Goal: Find contact information: Find contact information

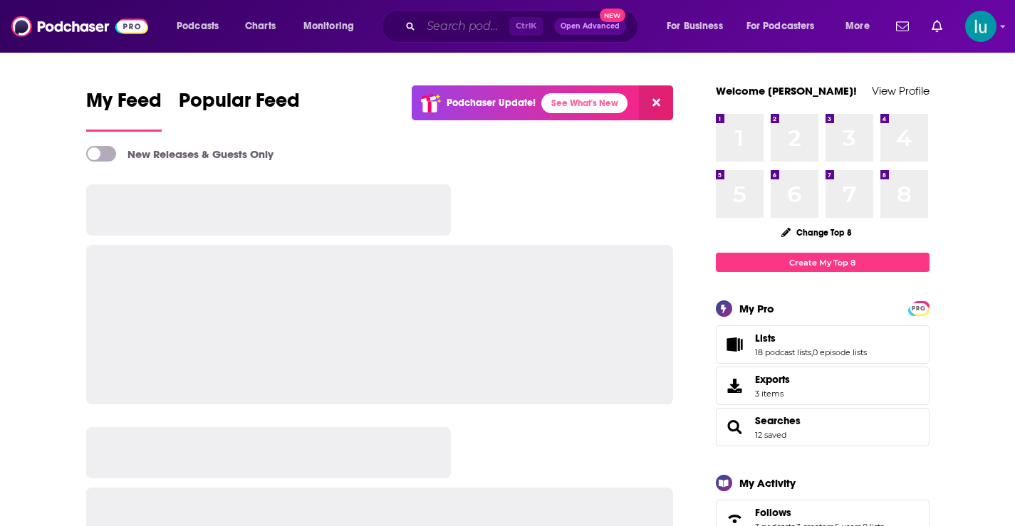
click at [469, 26] on input "Search podcasts, credits, & more..." at bounding box center [465, 26] width 88 height 23
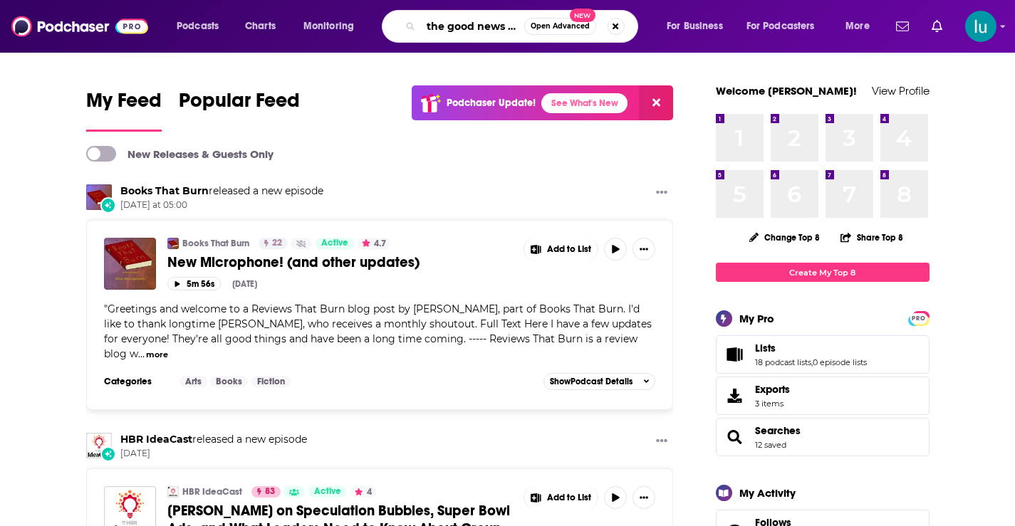
drag, startPoint x: 519, startPoint y: 27, endPoint x: 323, endPoint y: -4, distance: 198.3
click at [323, 0] on html "Podcasts Charts Monitoring the good news with Open Advanced New For Business Fo…" at bounding box center [507, 263] width 1015 height 526
type input "[PERSON_NAME]"
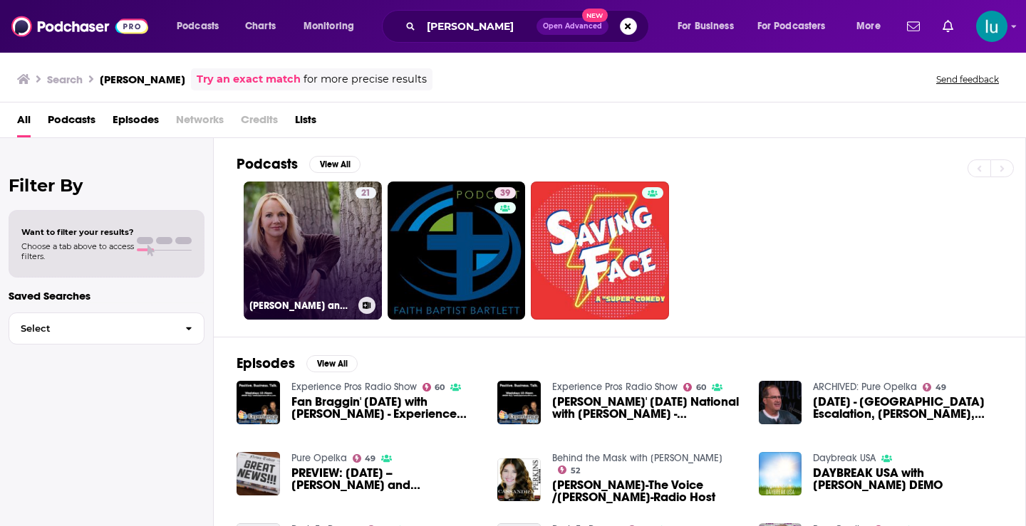
click at [305, 247] on link "21 Angie Austin and Mike Opelka Podcast" at bounding box center [313, 251] width 138 height 138
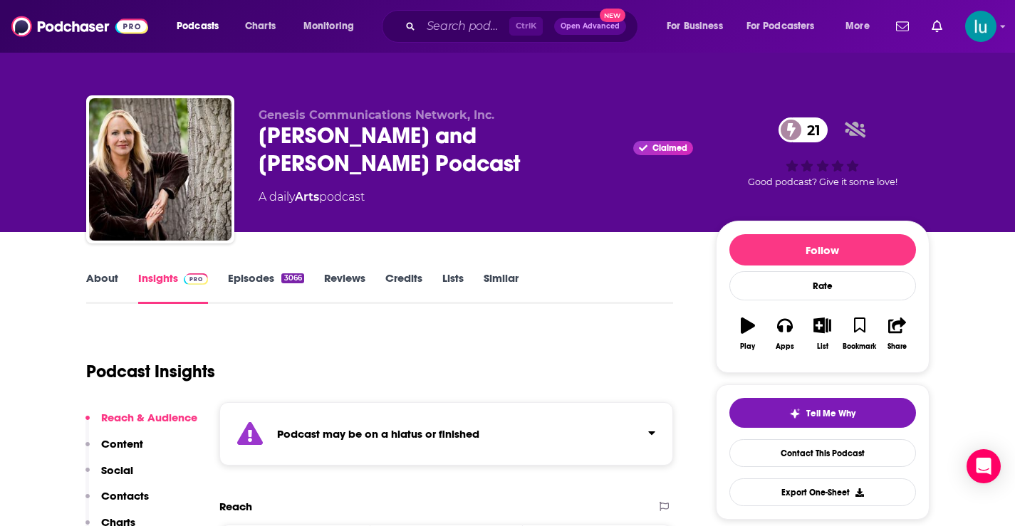
click at [250, 281] on link "Episodes 3066" at bounding box center [266, 287] width 76 height 33
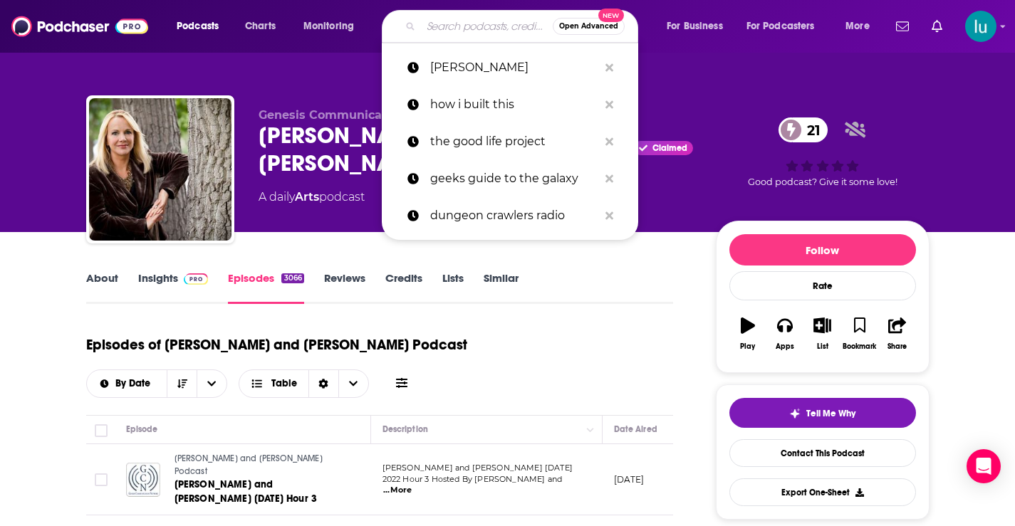
click at [444, 28] on input "Search podcasts, credits, & more..." at bounding box center [487, 26] width 132 height 23
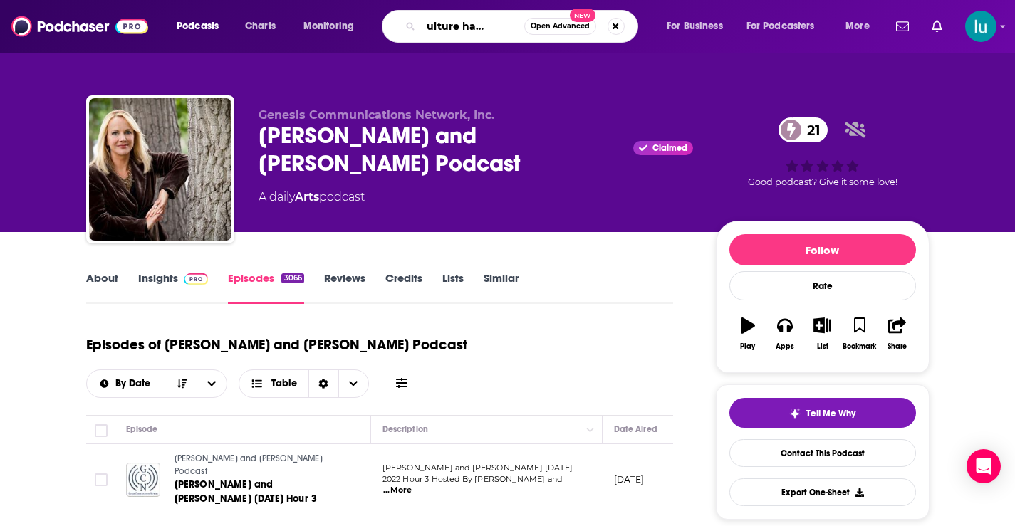
type input "pop culture happy hour"
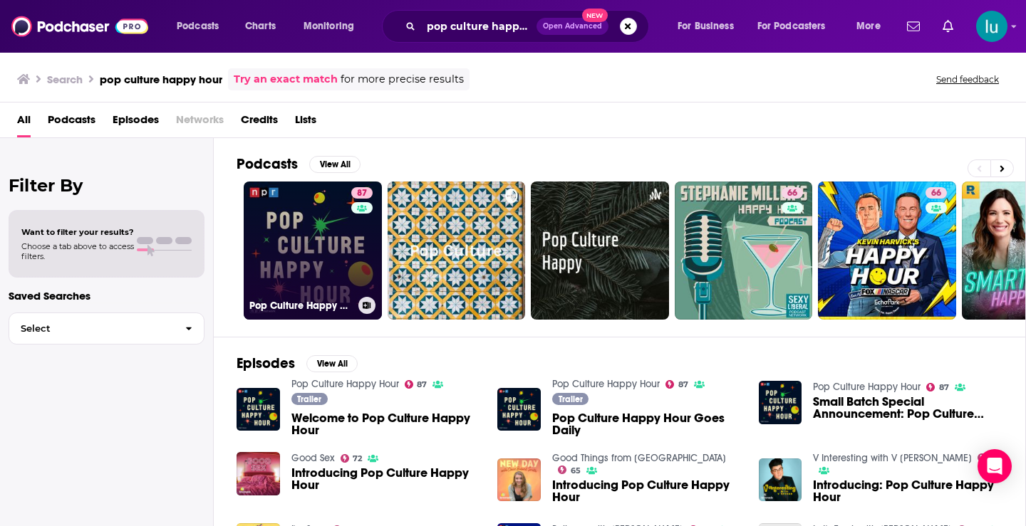
click at [326, 242] on link "87 Pop Culture Happy Hour" at bounding box center [313, 251] width 138 height 138
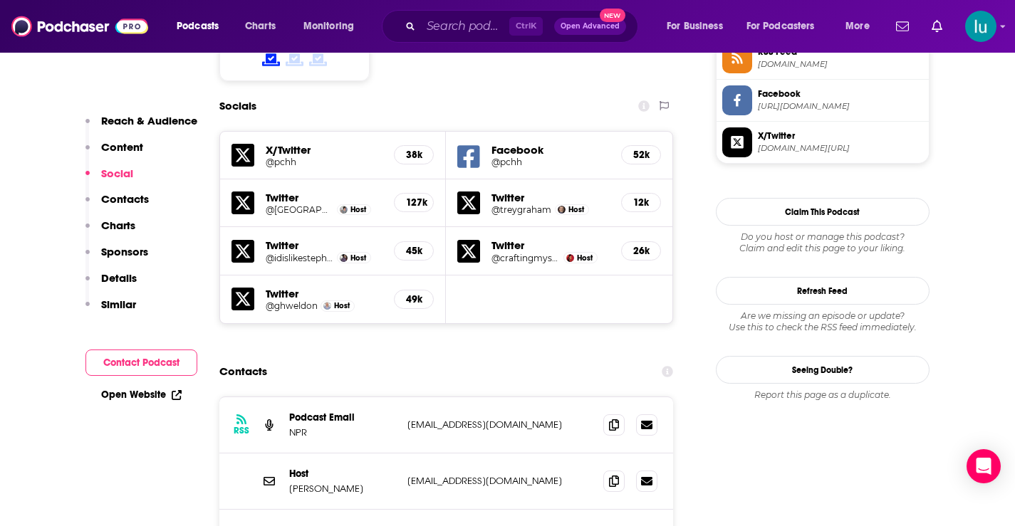
scroll to position [1250, 0]
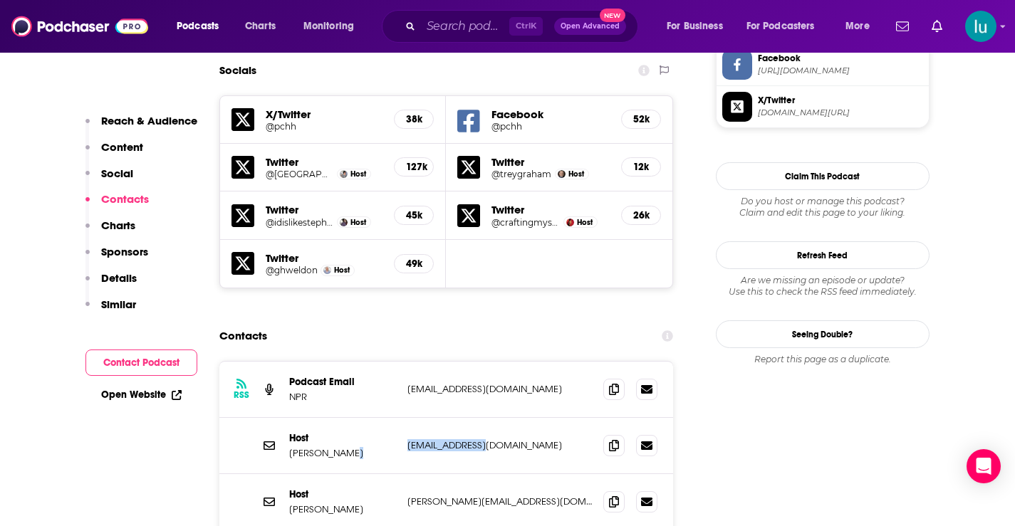
drag, startPoint x: 479, startPoint y: 360, endPoint x: 396, endPoint y: 358, distance: 83.4
click at [396, 418] on div "Host Aisha Harris aharris@npr.org aharris@npr.org" at bounding box center [446, 446] width 455 height 56
copy div "aharris@npr.org"
drag, startPoint x: 502, startPoint y: 408, endPoint x: 554, endPoint y: 409, distance: 52.0
click at [554, 474] on div "Host Linda Holmes linda@thisislindaholmes.com linda@thisislindaholmes.com" at bounding box center [446, 502] width 455 height 56
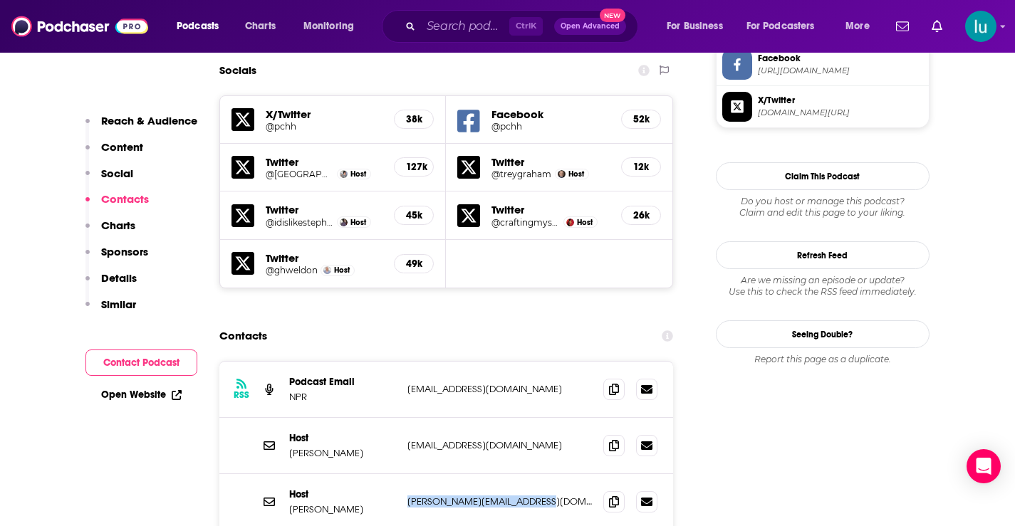
copy p "linda@thisislindaholmes.com"
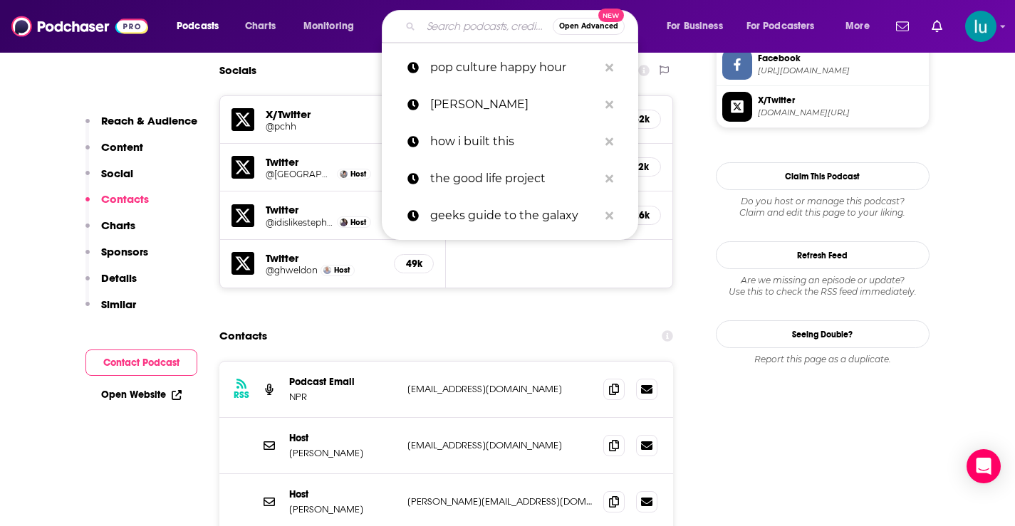
click at [460, 27] on input "Search podcasts, credits, & more..." at bounding box center [487, 26] width 132 height 23
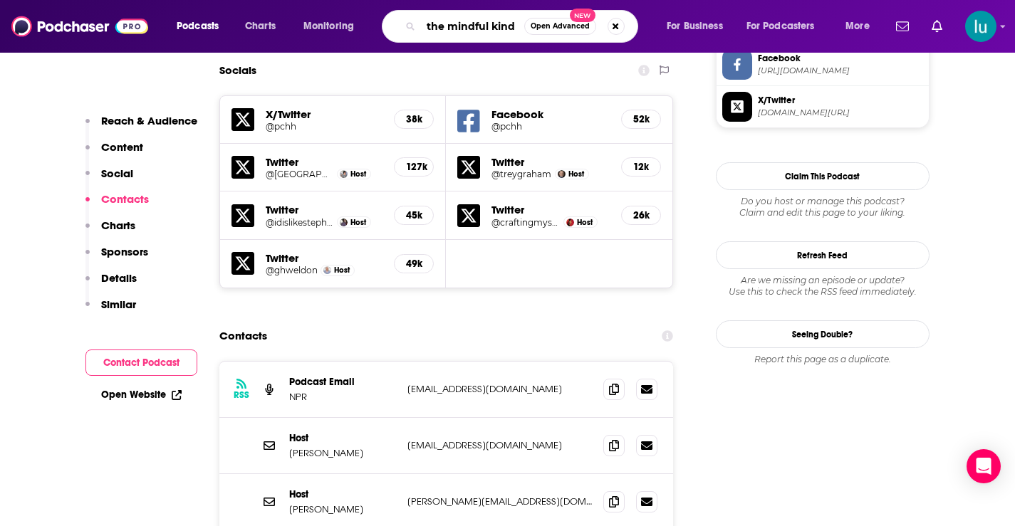
type input "the mindful kind"
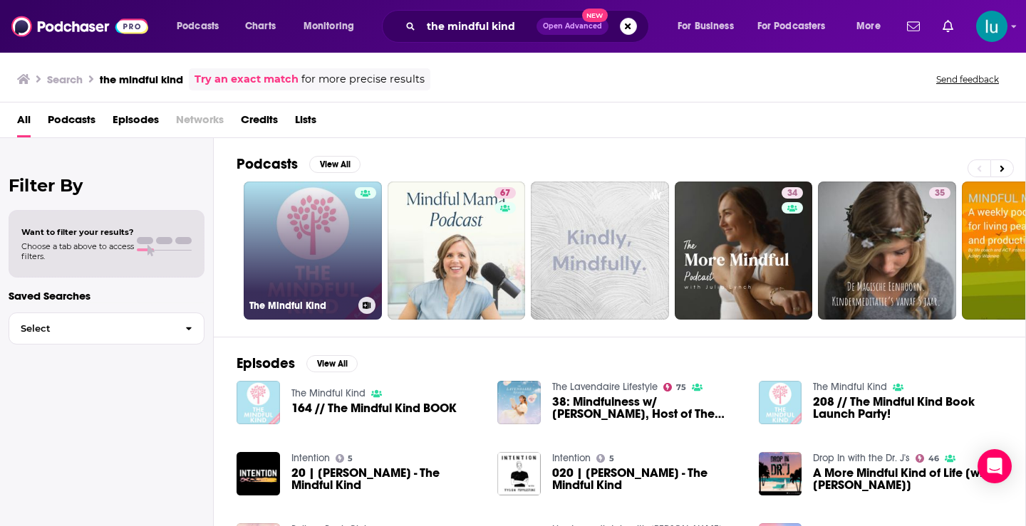
click at [331, 245] on link "The Mindful Kind" at bounding box center [313, 251] width 138 height 138
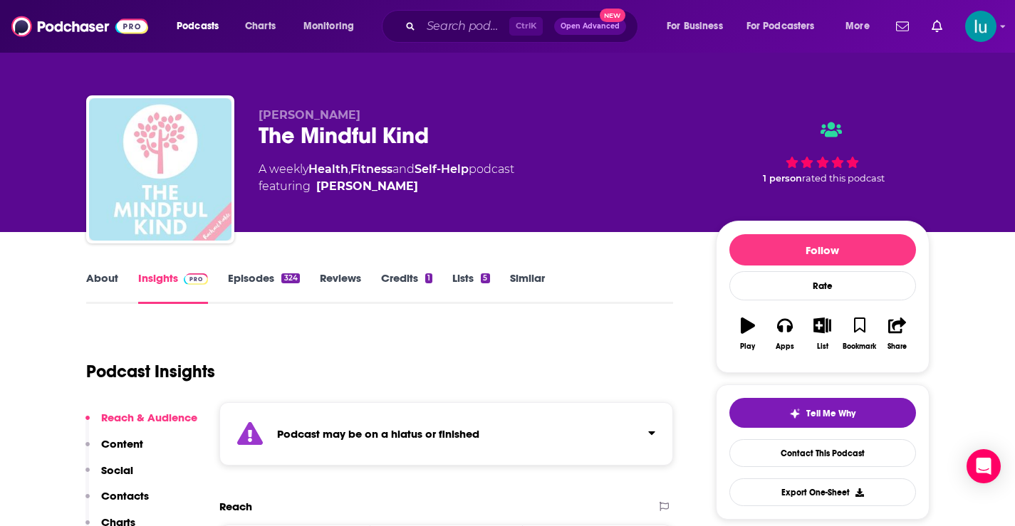
click at [253, 278] on link "Episodes 324" at bounding box center [263, 287] width 71 height 33
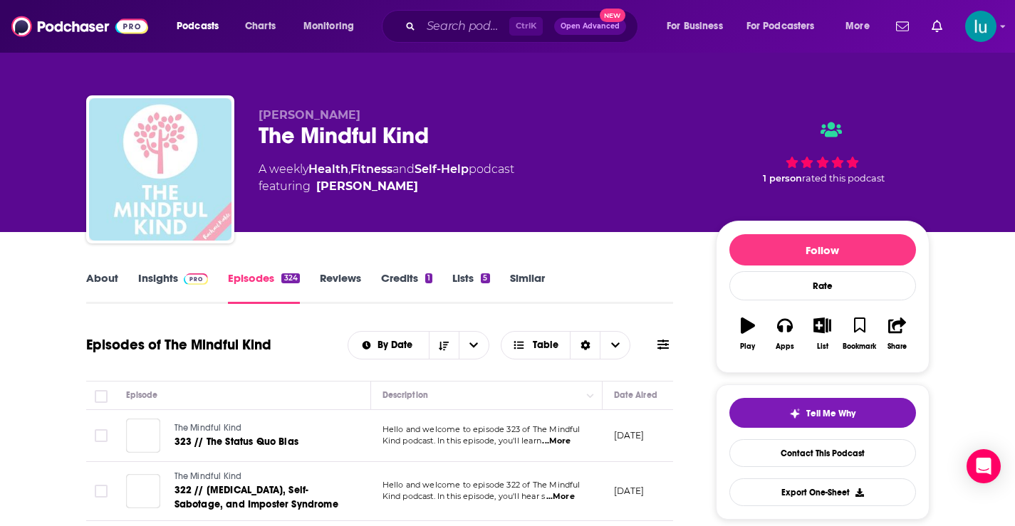
click at [98, 271] on link "About" at bounding box center [102, 287] width 32 height 33
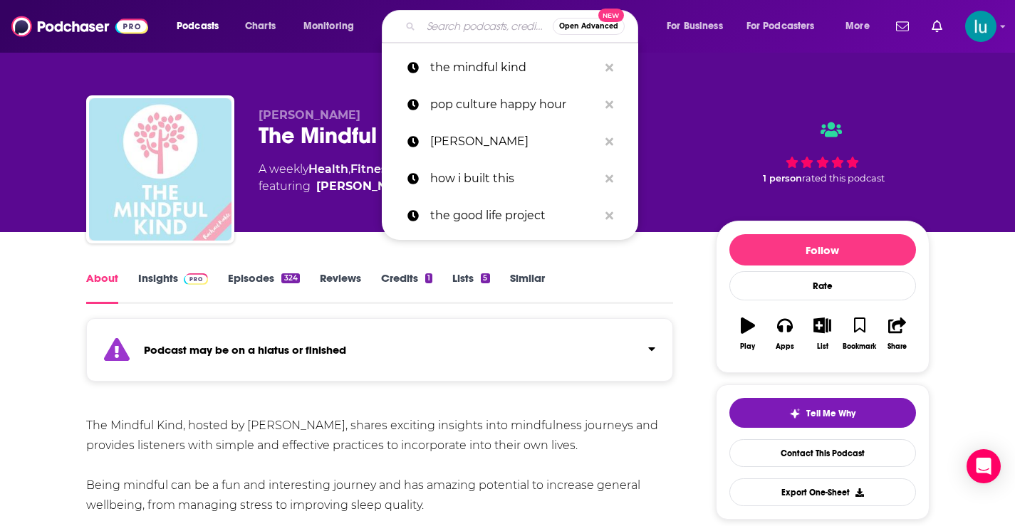
click at [468, 28] on input "Search podcasts, credits, & more..." at bounding box center [487, 26] width 132 height 23
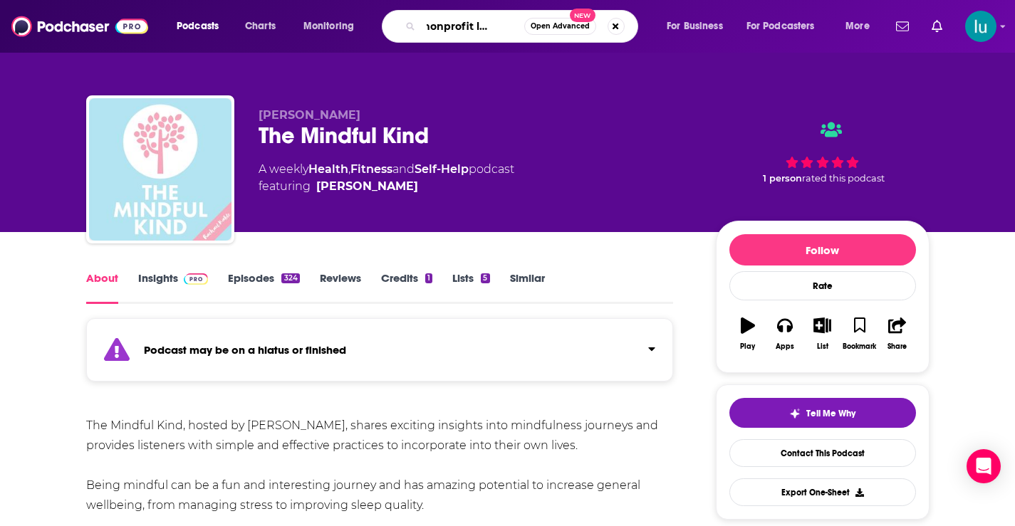
type input "the nonprofit lowdown"
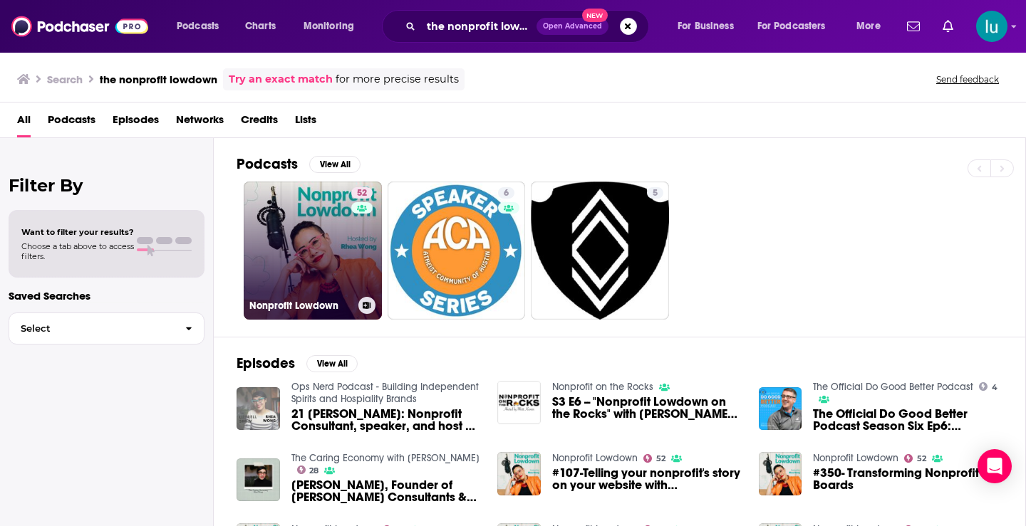
click at [312, 229] on link "52 Nonprofit Lowdown" at bounding box center [313, 251] width 138 height 138
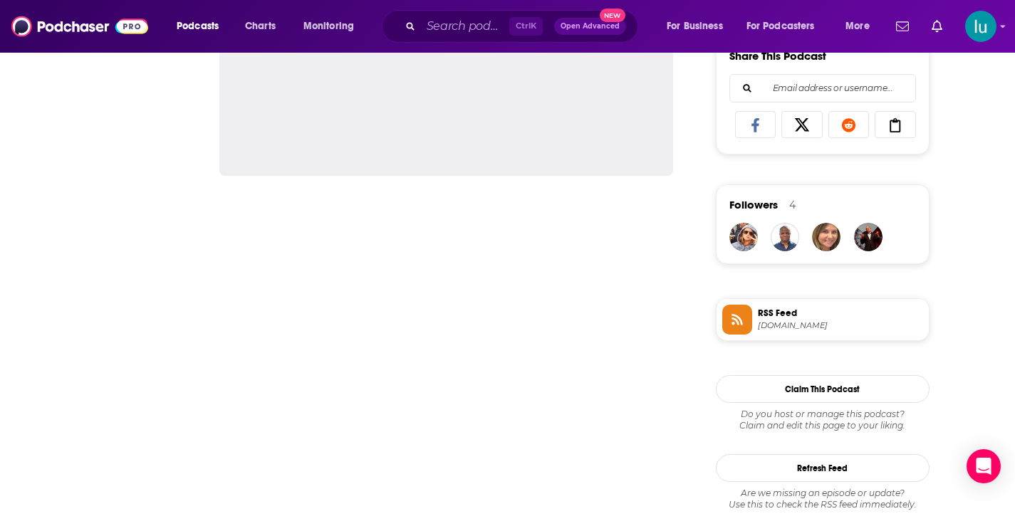
scroll to position [935, 0]
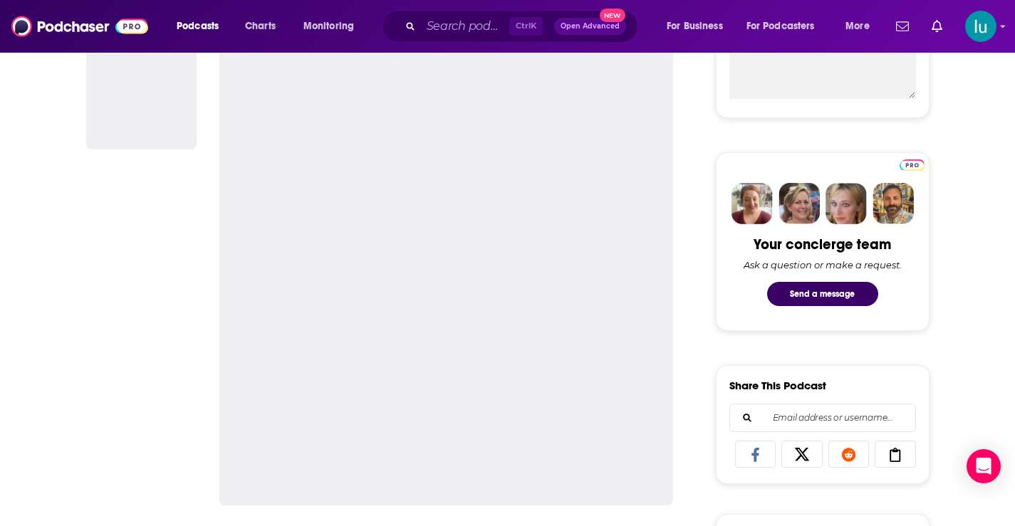
scroll to position [0, 0]
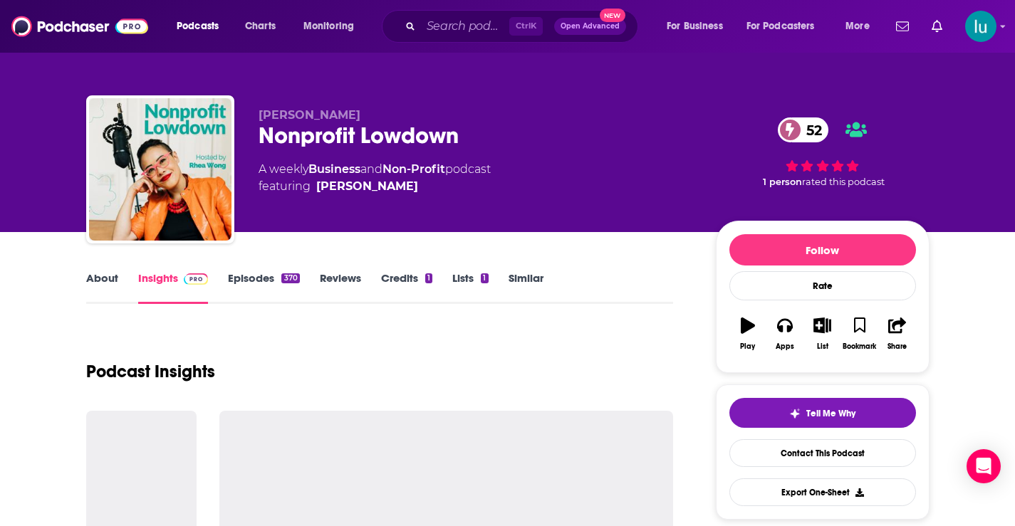
click at [102, 272] on link "About" at bounding box center [102, 287] width 32 height 33
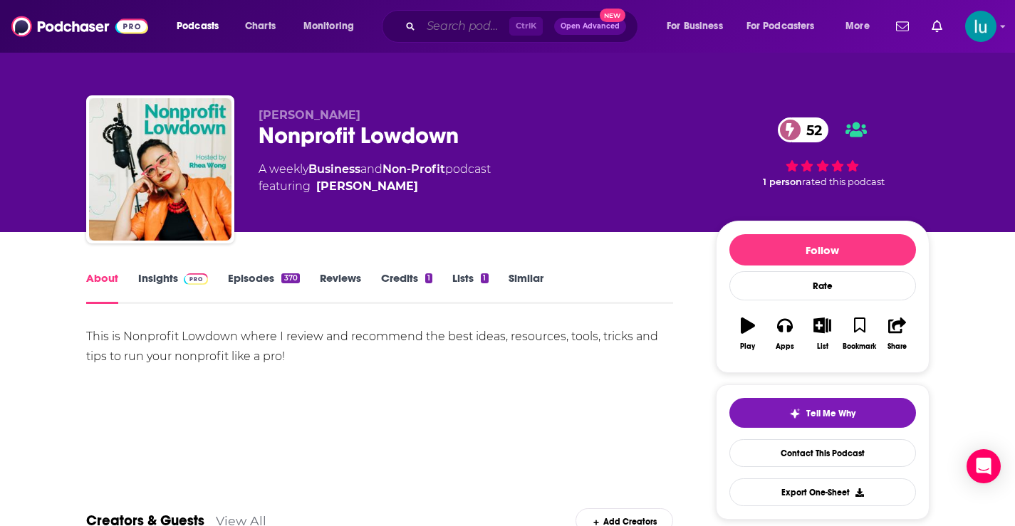
click at [421, 24] on input "Search podcasts, credits, & more..." at bounding box center [465, 26] width 88 height 23
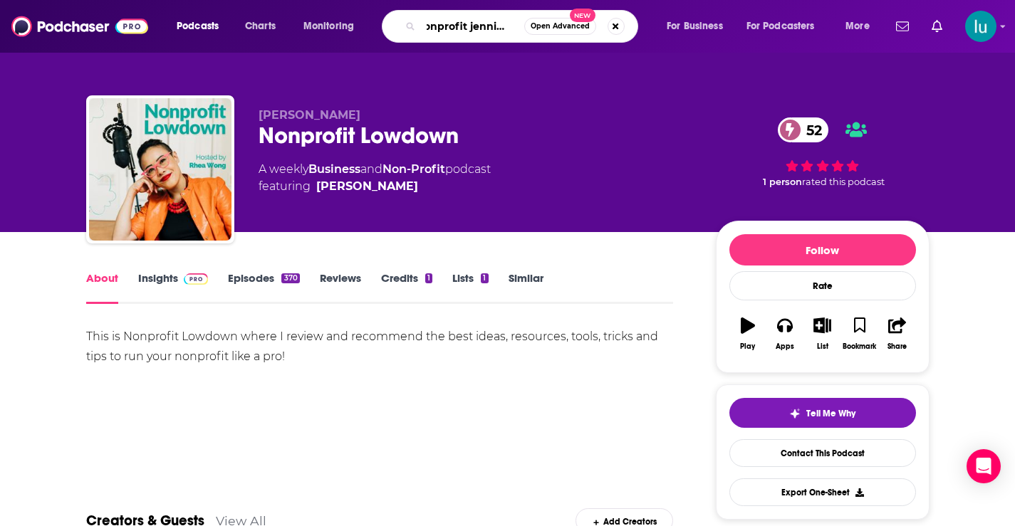
type input "nonprofit jenni show"
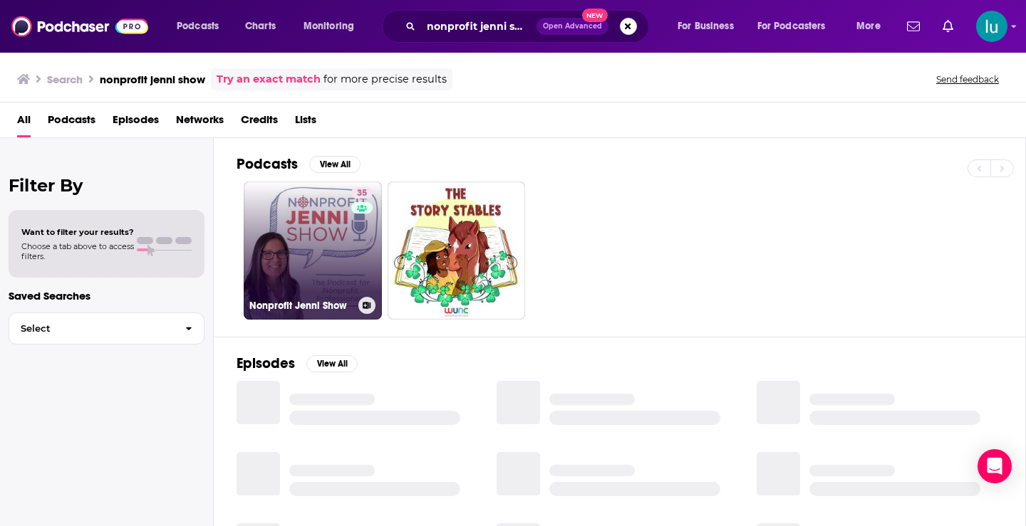
click at [291, 244] on link "35 Nonprofit Jenni Show" at bounding box center [313, 251] width 138 height 138
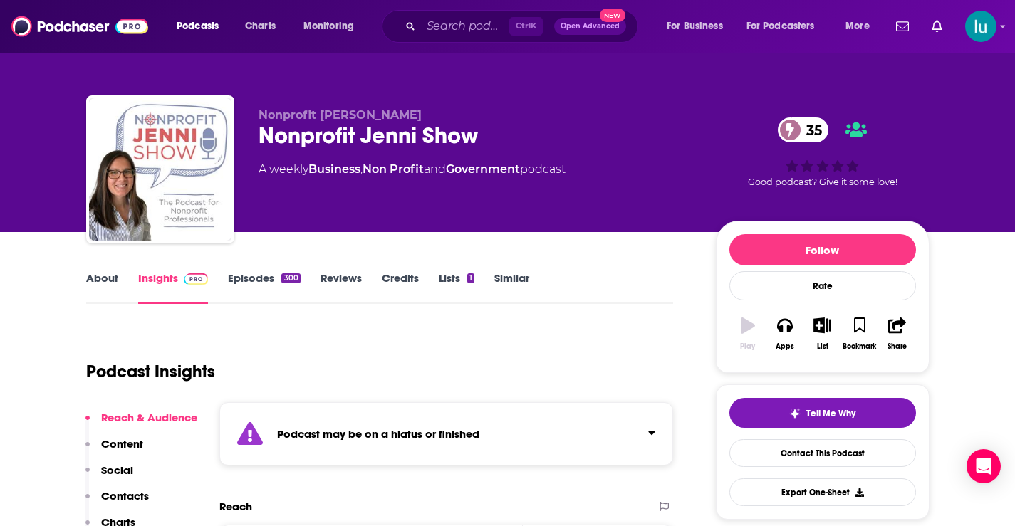
click at [253, 279] on link "Episodes 300" at bounding box center [264, 287] width 72 height 33
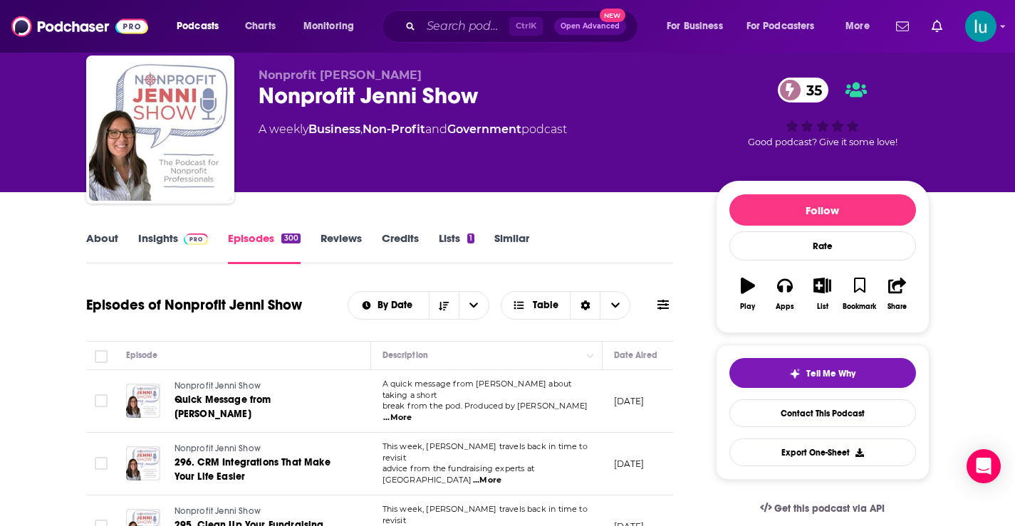
scroll to position [31, 0]
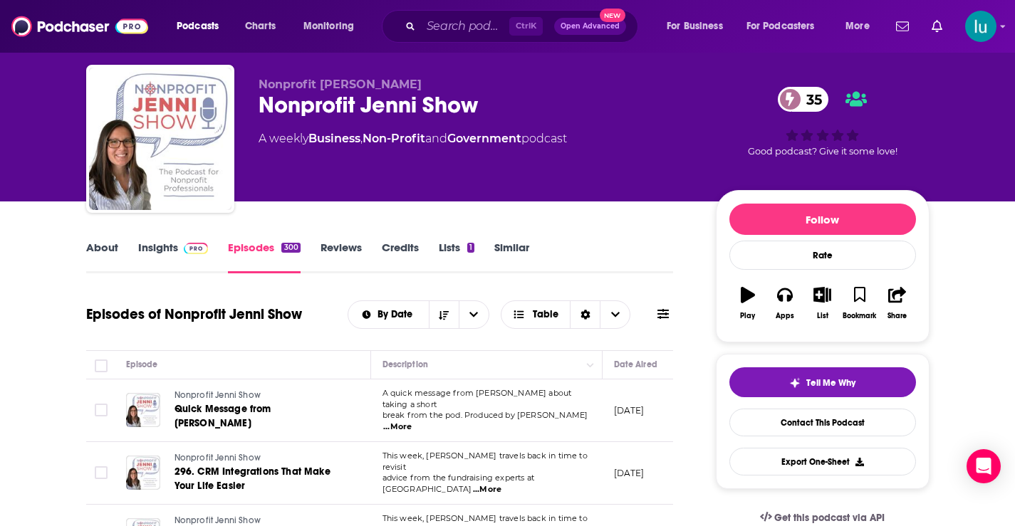
click at [99, 248] on link "About" at bounding box center [102, 257] width 32 height 33
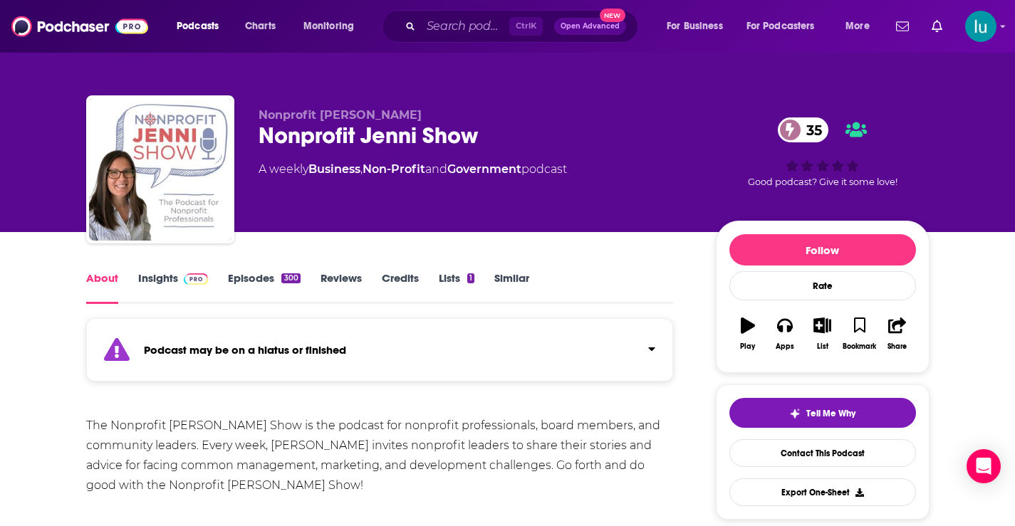
click at [159, 277] on link "Insights" at bounding box center [173, 287] width 71 height 33
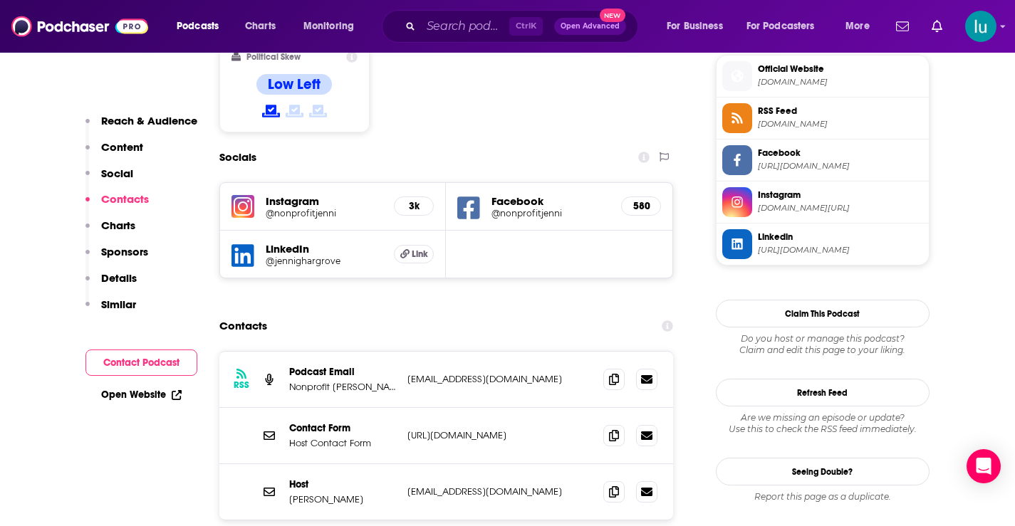
scroll to position [1320, 0]
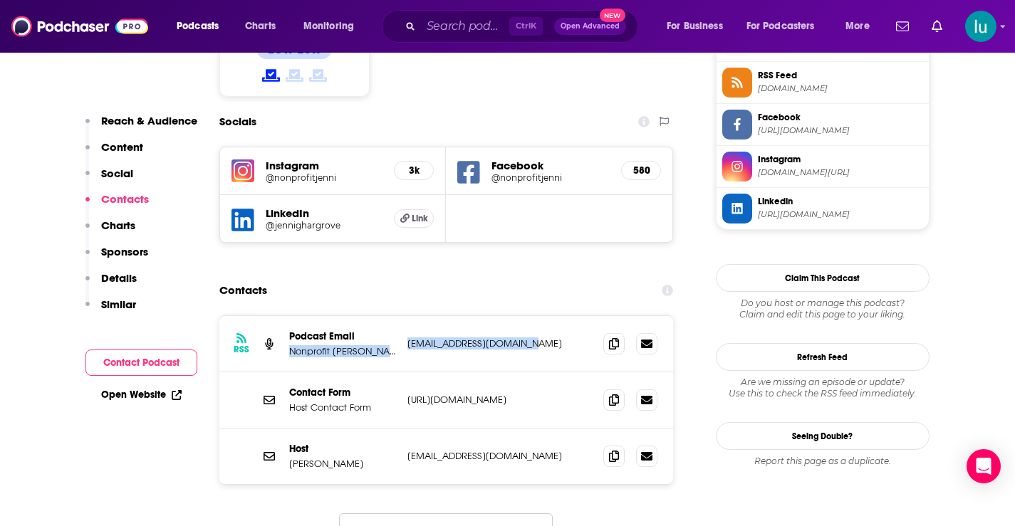
drag, startPoint x: 529, startPoint y: 249, endPoint x: 400, endPoint y: 246, distance: 128.3
click at [400, 316] on div "RSS Podcast Email Nonprofit Jenni nonprofitjenni@gmail.com nonprofitjenni@gmail…" at bounding box center [446, 344] width 455 height 56
click at [539, 316] on div "RSS Podcast Email Nonprofit Jenni nonprofitjenni@gmail.com nonprofitjenni@gmail…" at bounding box center [446, 344] width 455 height 56
click at [540, 338] on p "nonprofitjenni@gmail.com" at bounding box center [499, 344] width 185 height 12
drag, startPoint x: 532, startPoint y: 257, endPoint x: 405, endPoint y: 256, distance: 127.5
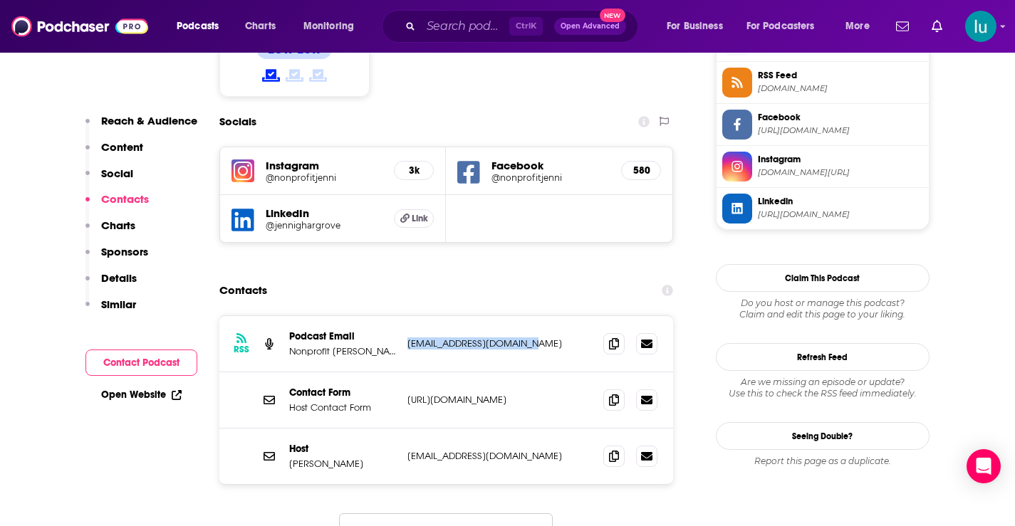
click at [405, 316] on div "RSS Podcast Email Nonprofit Jenni nonprofitjenni@gmail.com nonprofitjenni@gmail…" at bounding box center [446, 344] width 455 height 56
copy p "nonprofitjenni@gmail.com"
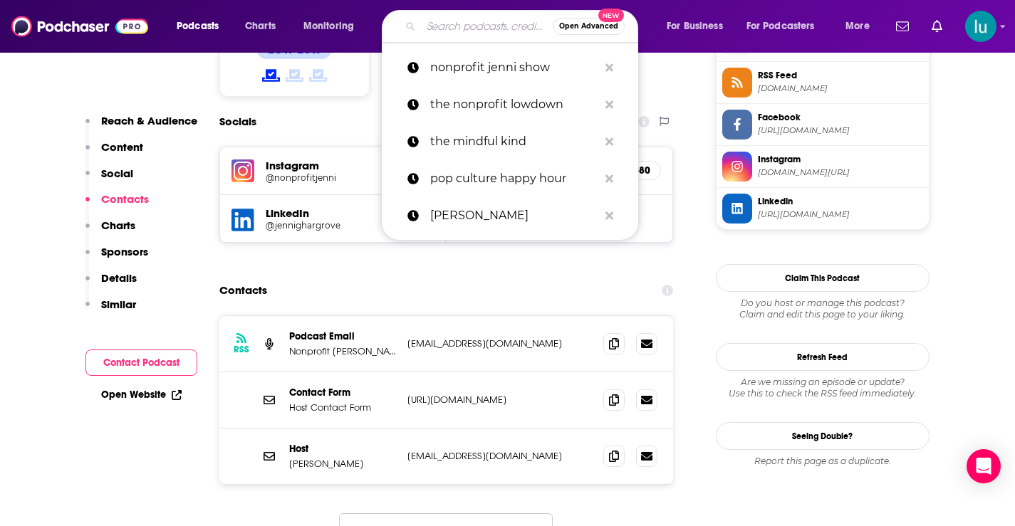
click at [463, 26] on input "Search podcasts, credits, & more..." at bounding box center [487, 26] width 132 height 23
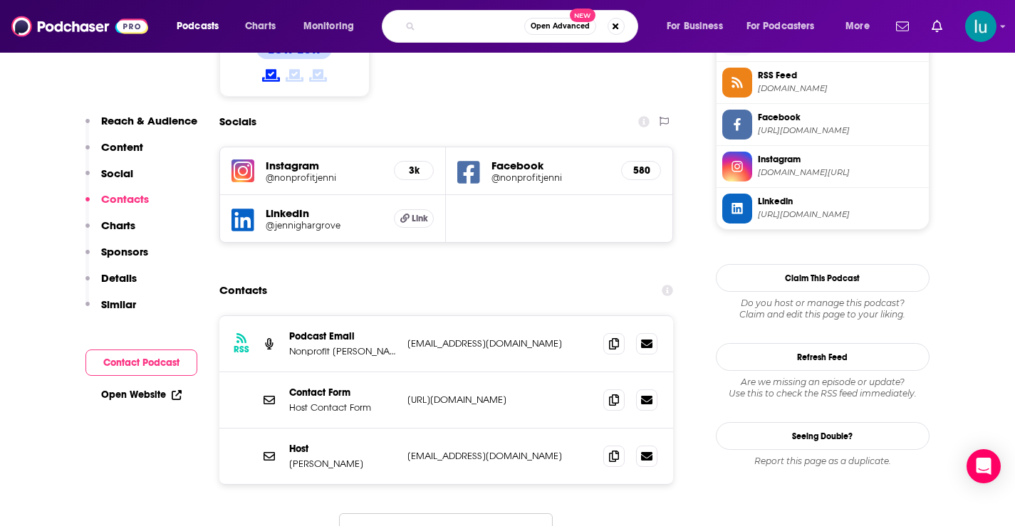
type input "nonprofit national with julia campbell"
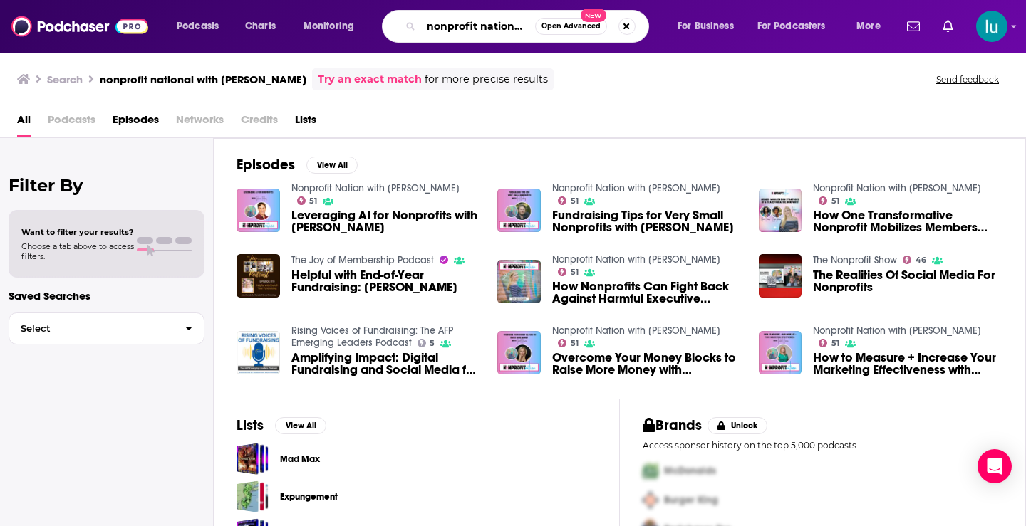
click at [514, 26] on input "nonprofit national with julia campbell" at bounding box center [478, 26] width 114 height 23
drag, startPoint x: 534, startPoint y: 21, endPoint x: 213, endPoint y: -21, distance: 323.4
click at [213, 0] on html "Podcasts Charts Monitoring nonprofit national with julia campbell Open Advanced…" at bounding box center [513, 263] width 1026 height 526
type input "tiny spark"
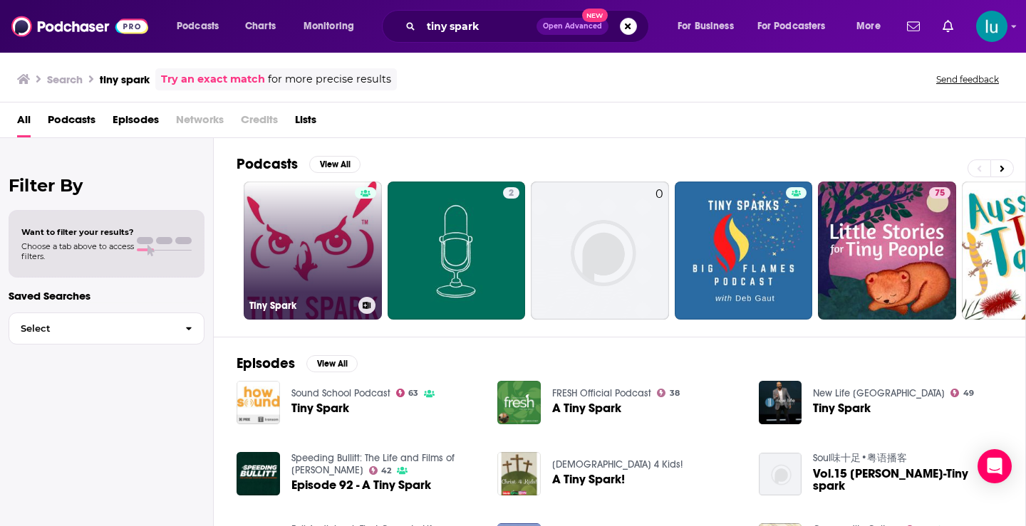
click at [292, 240] on link "Tiny Spark" at bounding box center [313, 251] width 138 height 138
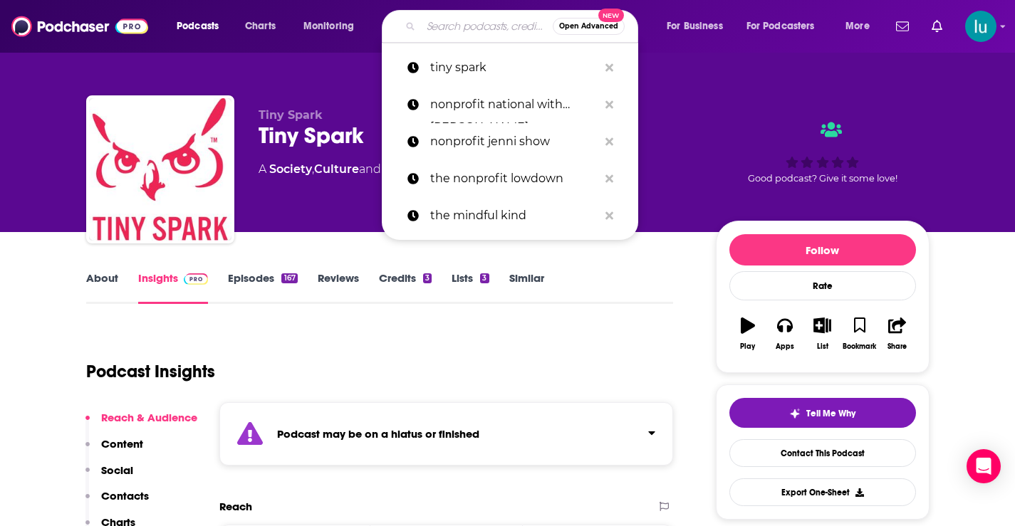
click at [438, 26] on input "Search podcasts, credits, & more..." at bounding box center [487, 26] width 132 height 23
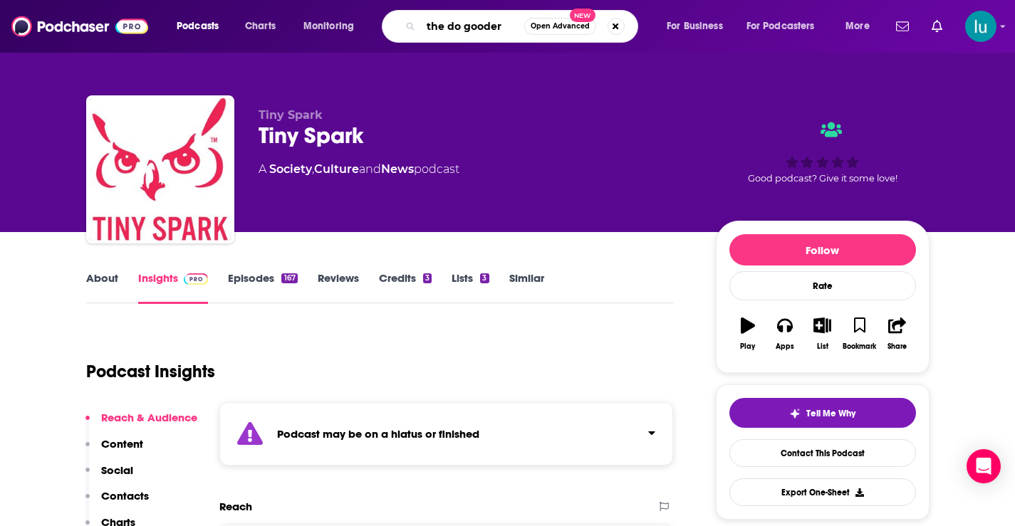
type input "the do gooders"
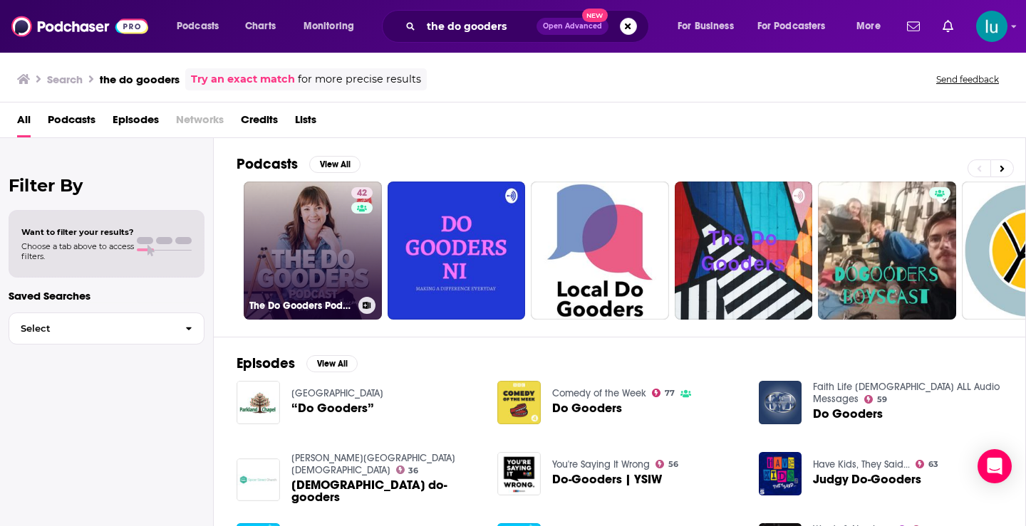
click at [324, 222] on link "42 The Do Gooders Podcast" at bounding box center [313, 251] width 138 height 138
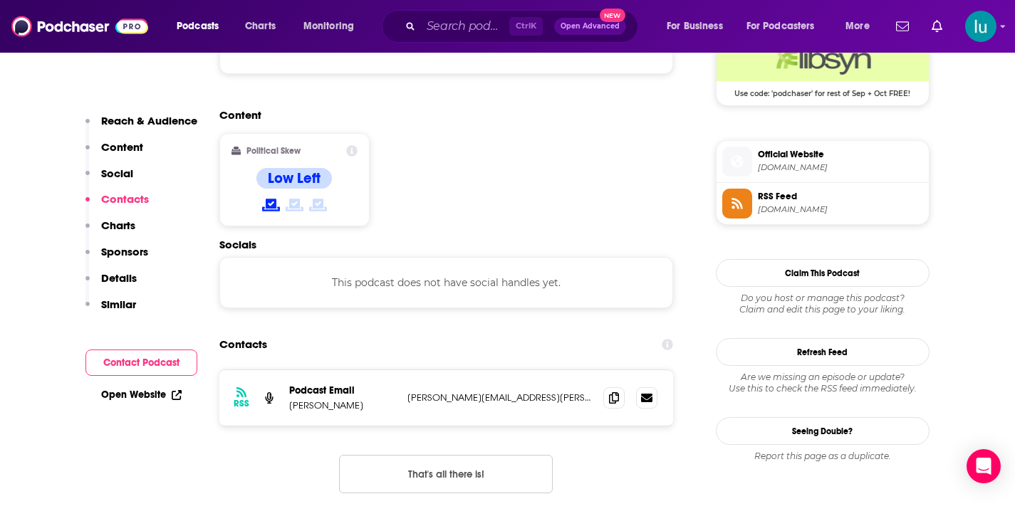
scroll to position [1092, 0]
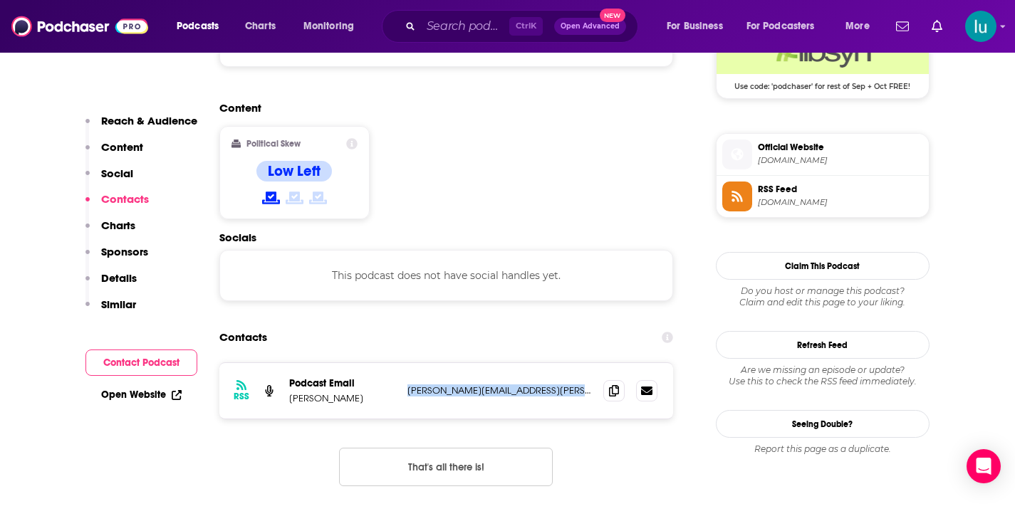
drag, startPoint x: 408, startPoint y: 316, endPoint x: 588, endPoint y: 312, distance: 179.6
click at [588, 363] on div "RSS Podcast Email Christin Thieme christin.thieme@usw.salvationarmy.org christi…" at bounding box center [446, 391] width 455 height 56
copy p "christin.thieme@usw.salvationarmy.org"
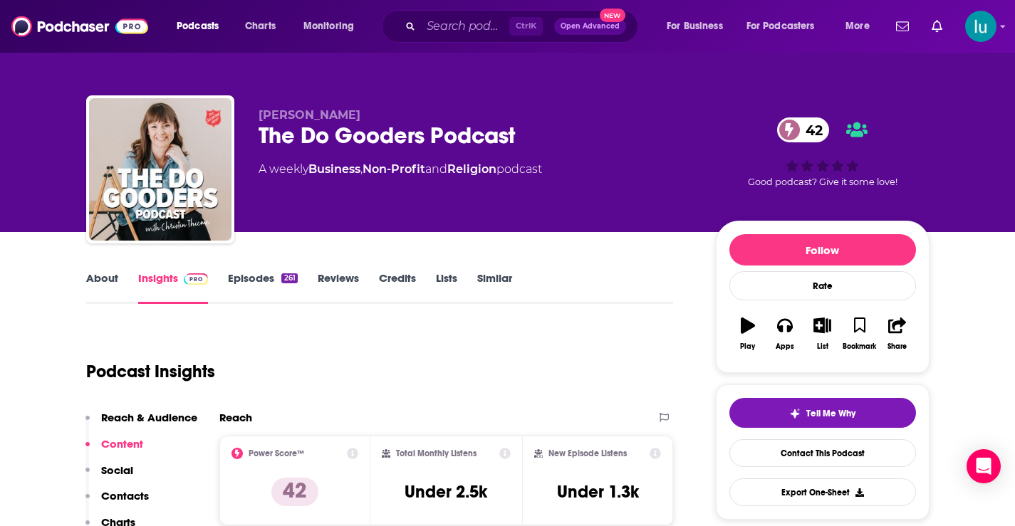
click at [105, 281] on link "About" at bounding box center [102, 287] width 32 height 33
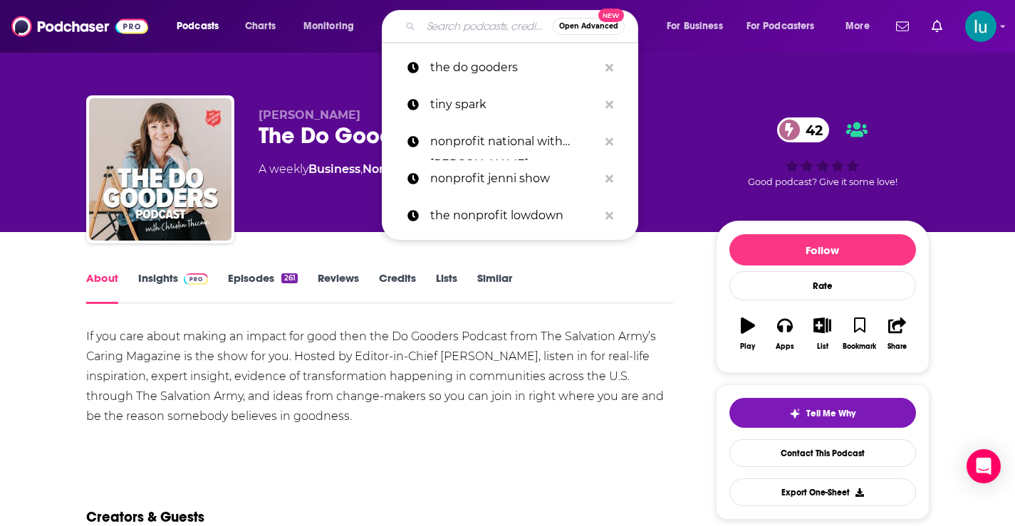
click at [462, 25] on input "Search podcasts, credits, & more..." at bounding box center [487, 26] width 132 height 23
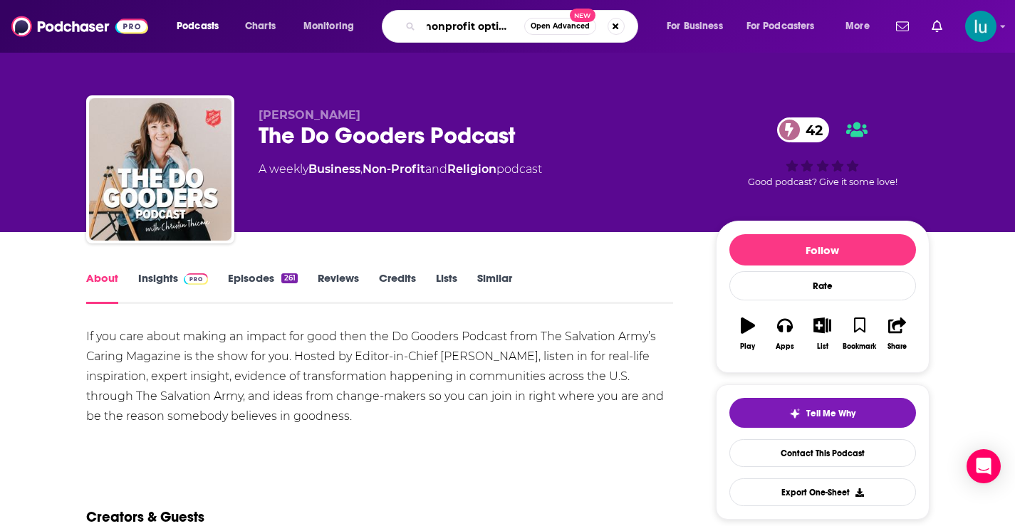
type input "nonprofit optimist"
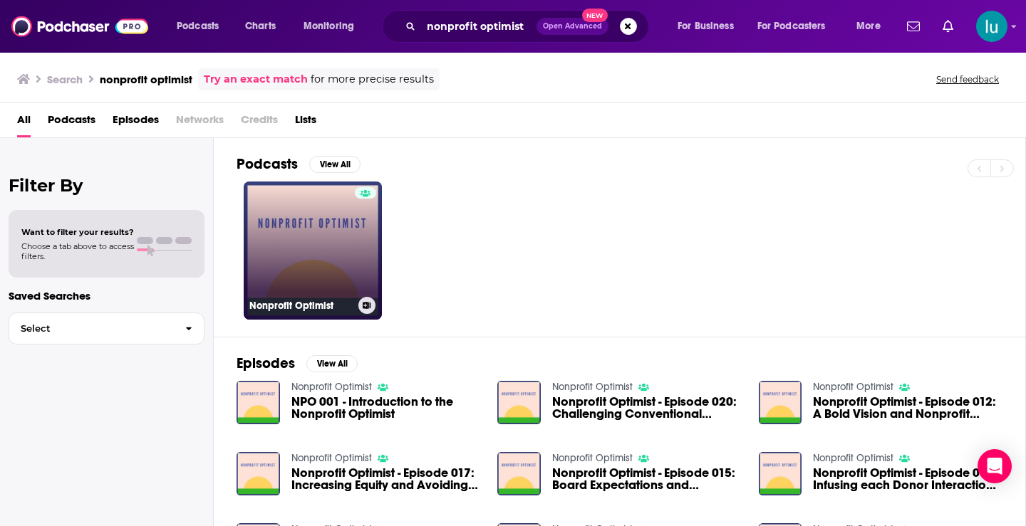
click at [302, 248] on link "Nonprofit Optimist" at bounding box center [313, 251] width 138 height 138
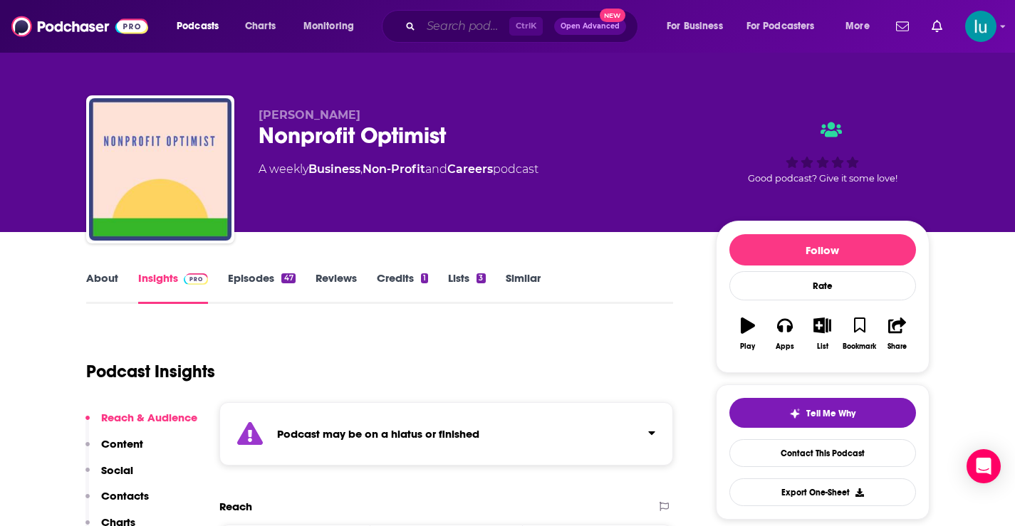
click at [430, 26] on input "Search podcasts, credits, & more..." at bounding box center [465, 26] width 88 height 23
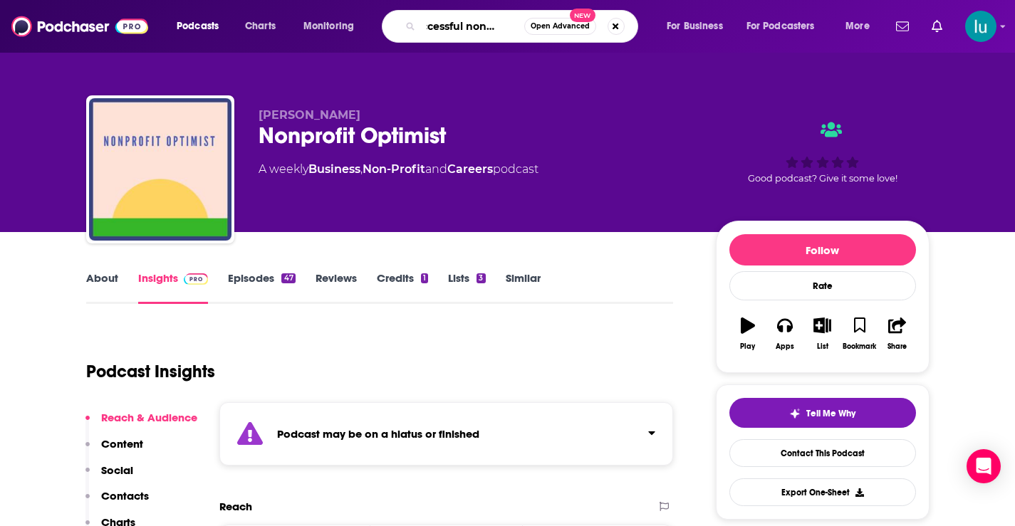
type input "successful nonprofits"
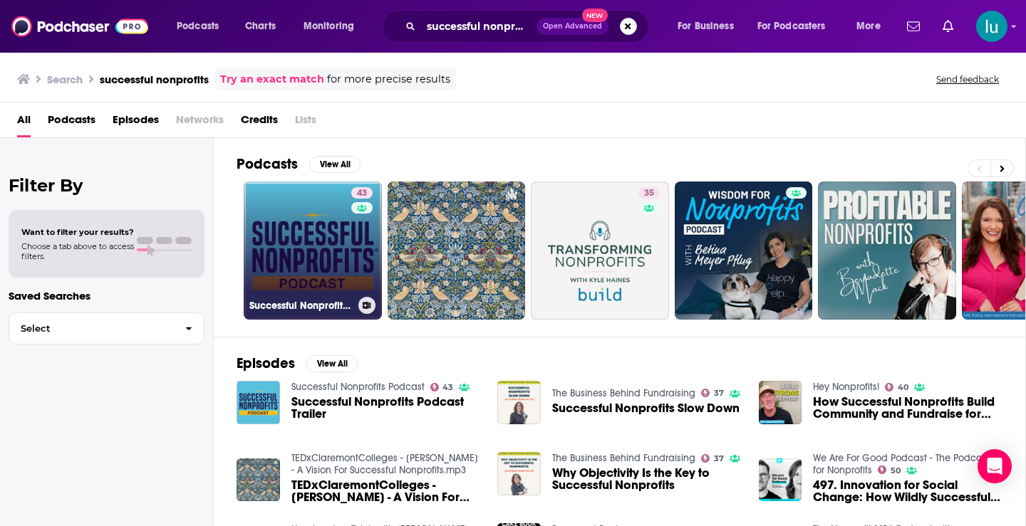
click at [296, 234] on link "43 Successful Nonprofits Podcast" at bounding box center [313, 251] width 138 height 138
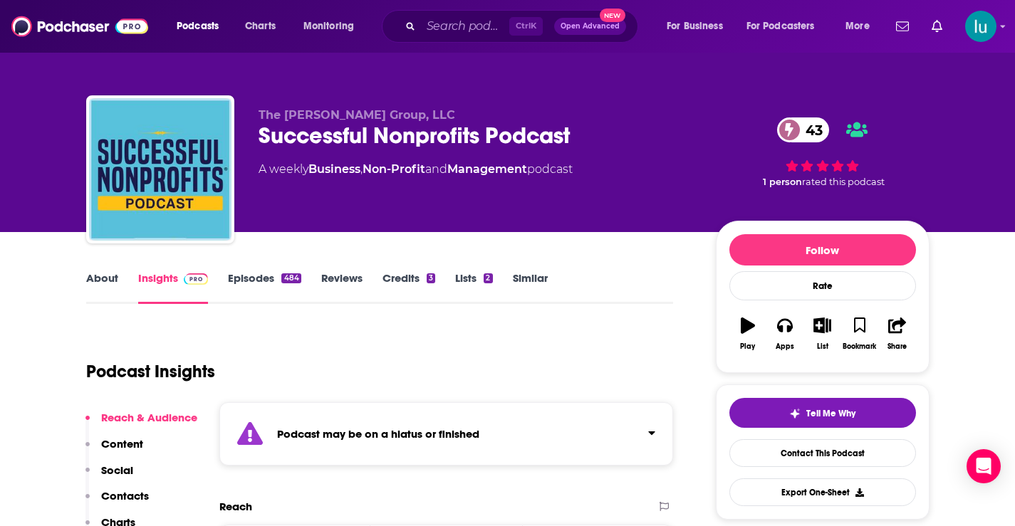
click at [243, 281] on link "Episodes 484" at bounding box center [264, 287] width 73 height 33
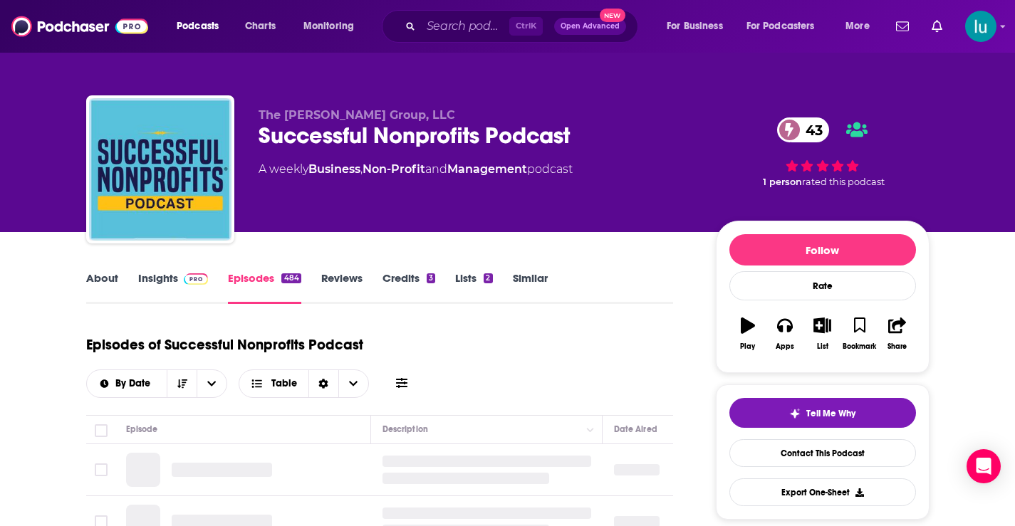
scroll to position [274, 0]
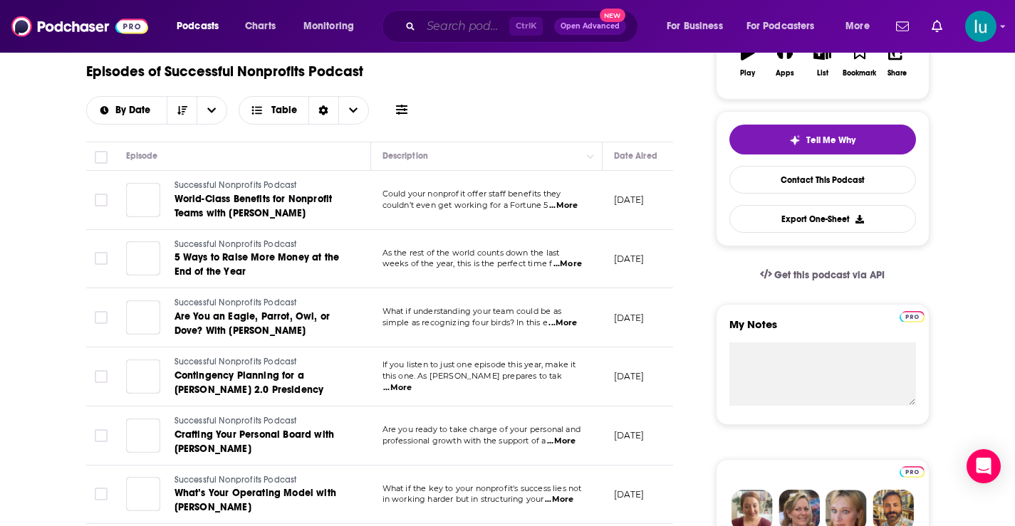
click at [501, 22] on input "Search podcasts, credits, & more..." at bounding box center [465, 26] width 88 height 23
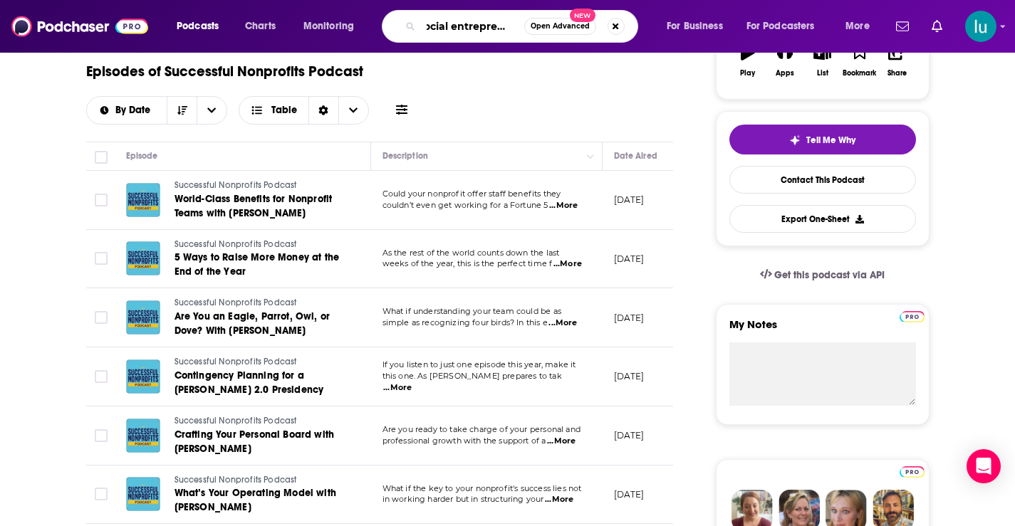
type input "social entrepreneur"
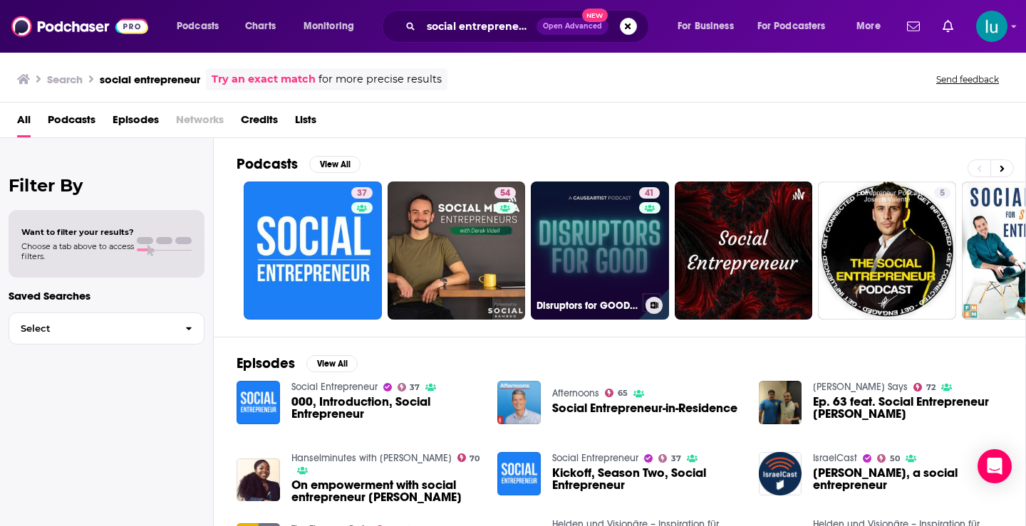
click at [601, 240] on link "41 Disruptors for GOOD | Social Entrepreneurs and Social Enterprises" at bounding box center [600, 251] width 138 height 138
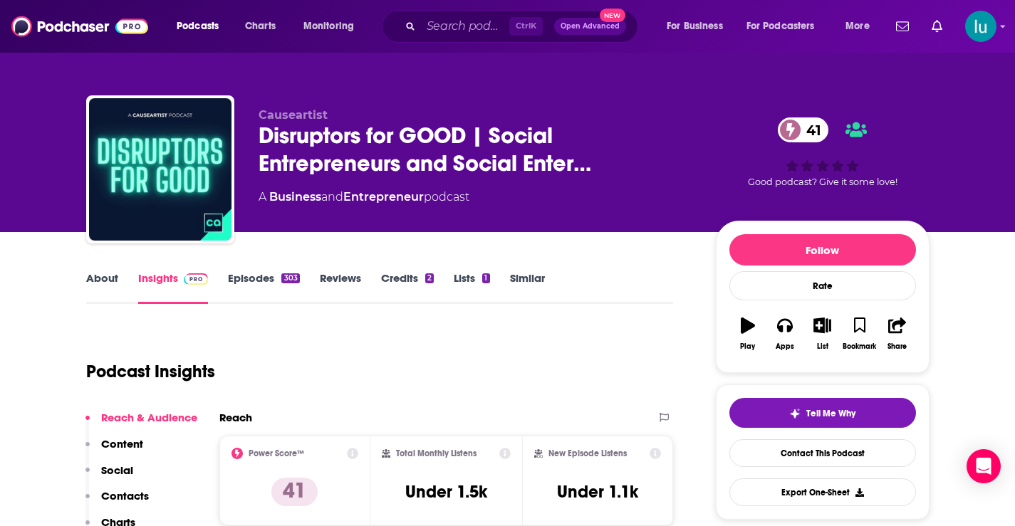
click at [110, 279] on link "About" at bounding box center [102, 287] width 32 height 33
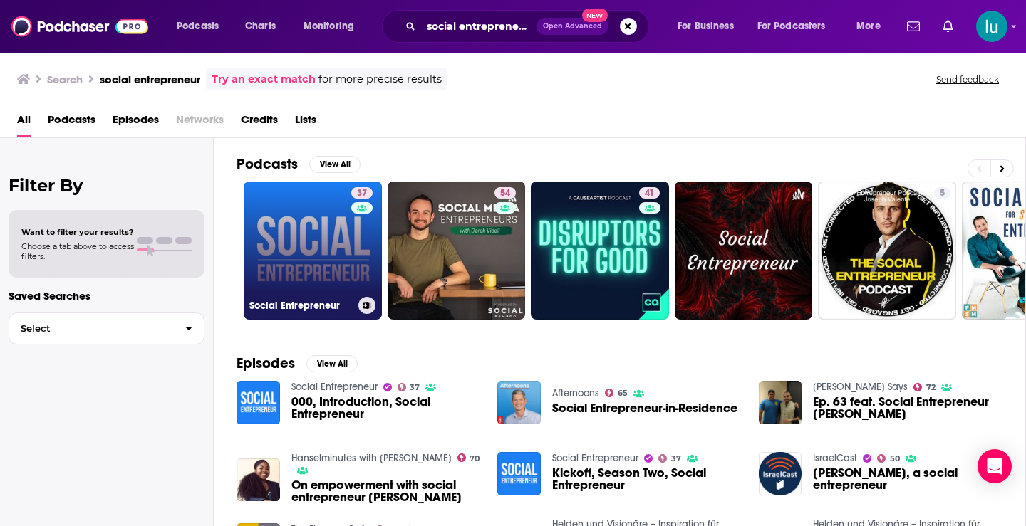
click at [297, 251] on link "37 Social Entrepreneur" at bounding box center [313, 251] width 138 height 138
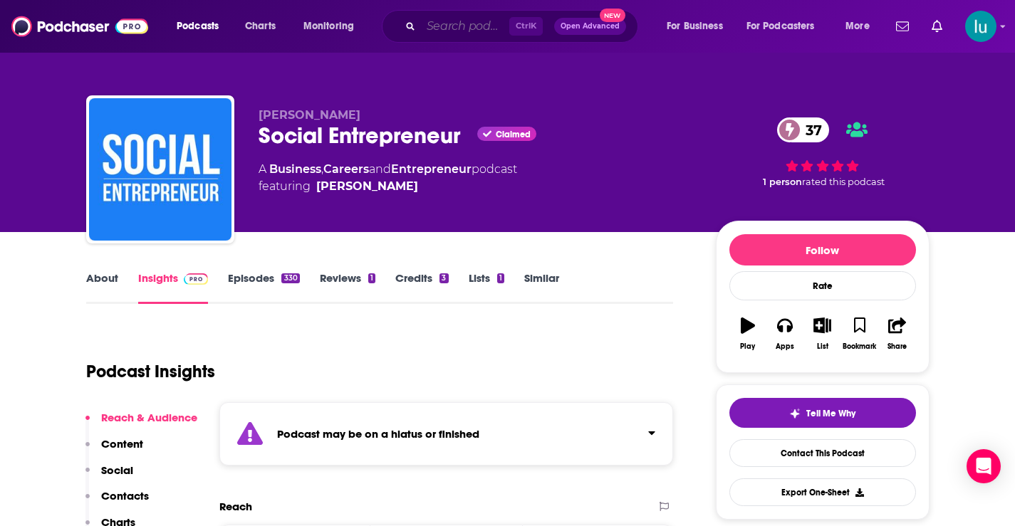
click at [462, 26] on input "Search podcasts, credits, & more..." at bounding box center [465, 26] width 88 height 23
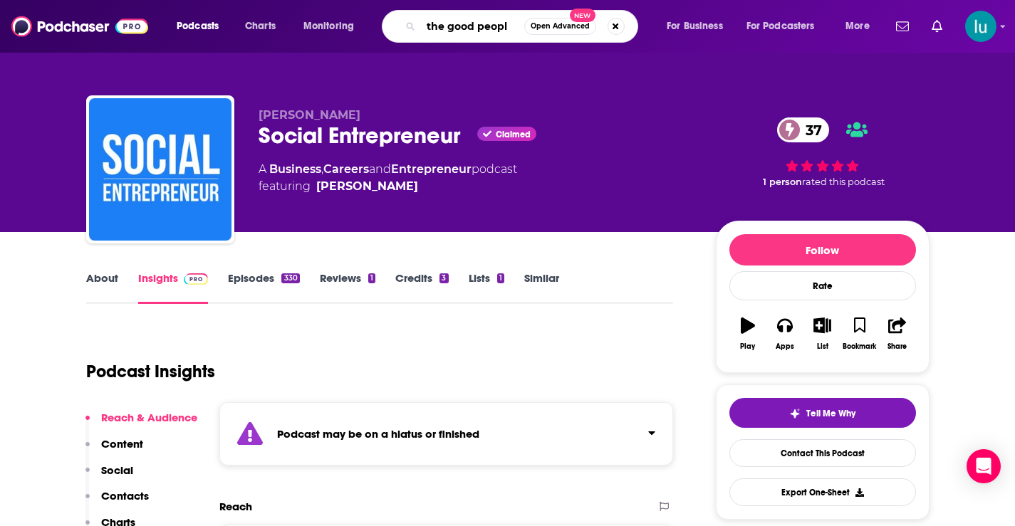
type input "the good people"
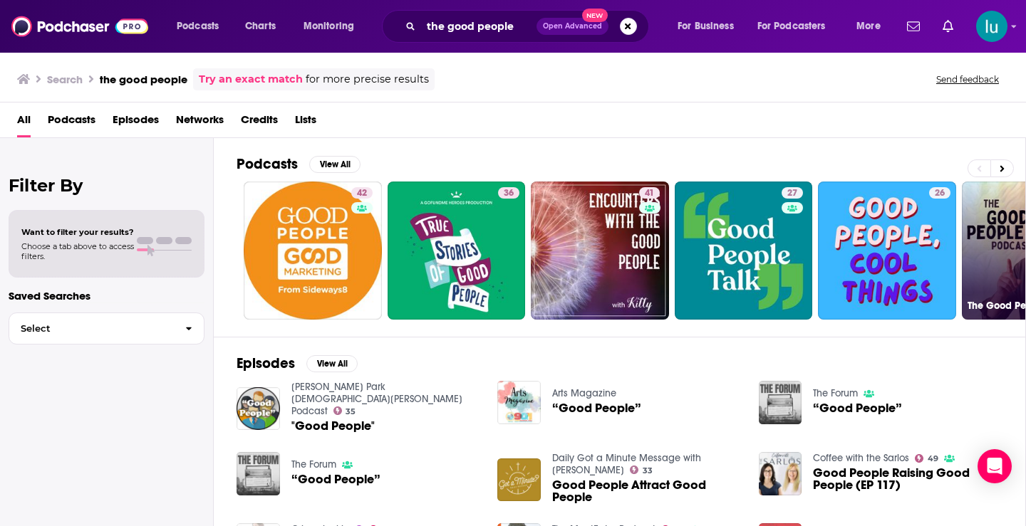
click at [998, 229] on link "20 The Good People Podcast" at bounding box center [1031, 251] width 138 height 138
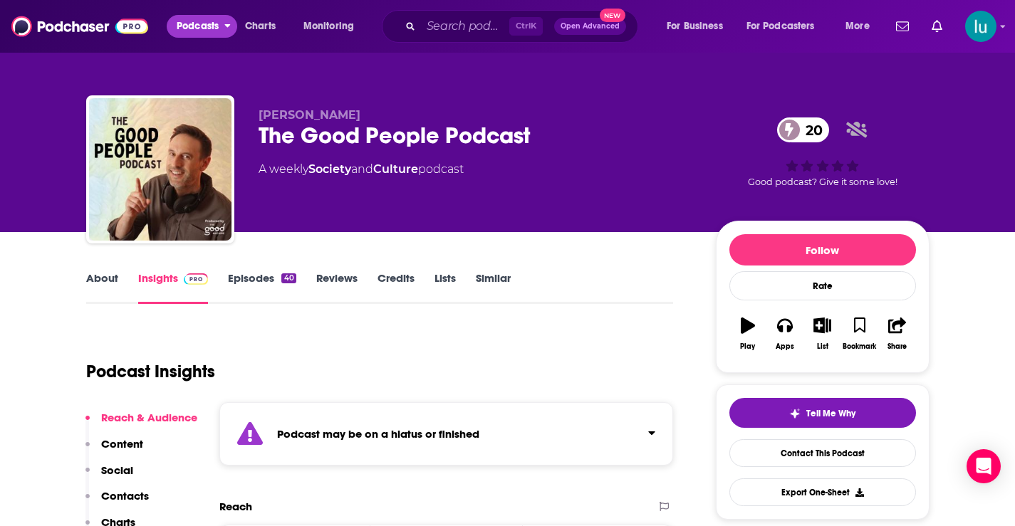
click at [197, 24] on span "Podcasts" at bounding box center [198, 26] width 42 height 20
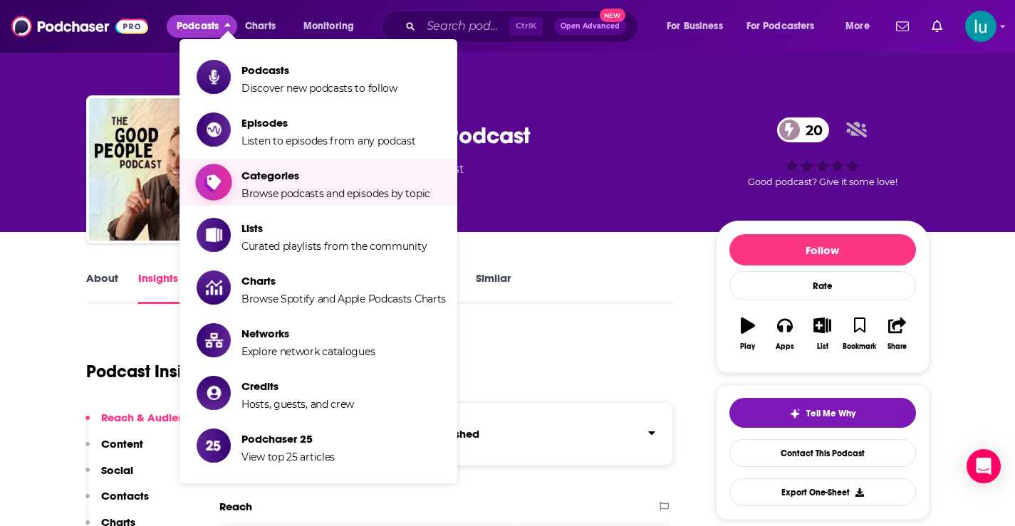
click at [266, 175] on span "Categories" at bounding box center [336, 176] width 189 height 14
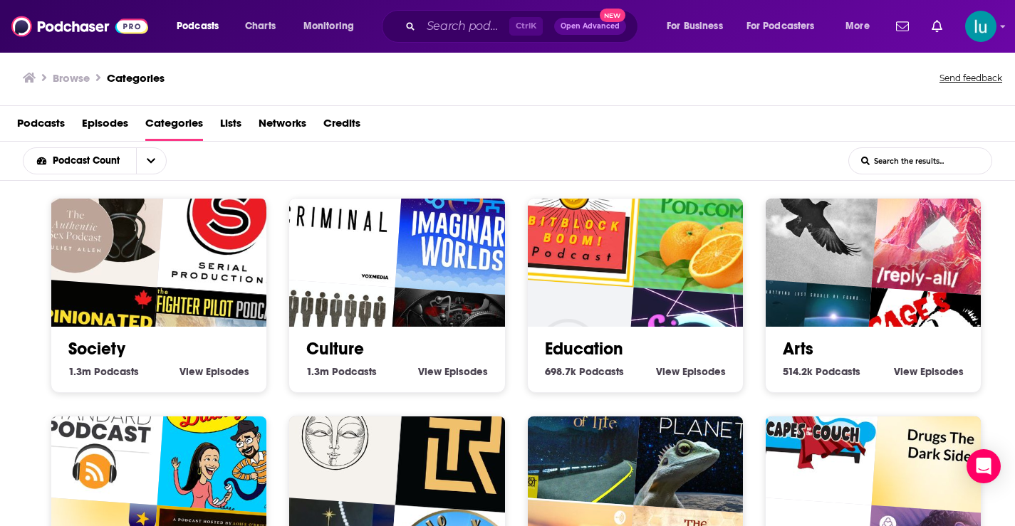
click at [147, 252] on img "Authentic Sex with Juliet Allen" at bounding box center [97, 219] width 138 height 138
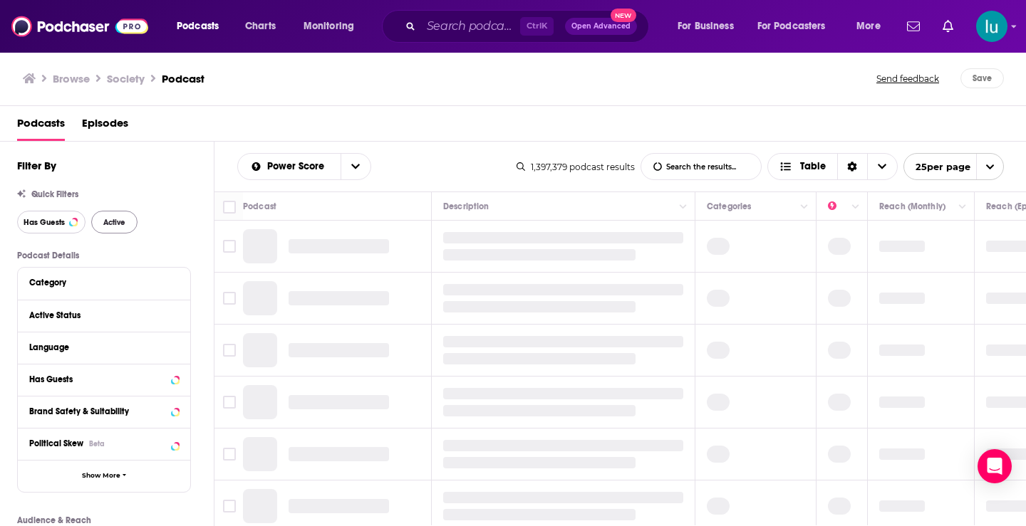
drag, startPoint x: 52, startPoint y: 222, endPoint x: 108, endPoint y: 222, distance: 56.3
click at [53, 221] on span "Has Guests" at bounding box center [44, 223] width 41 height 8
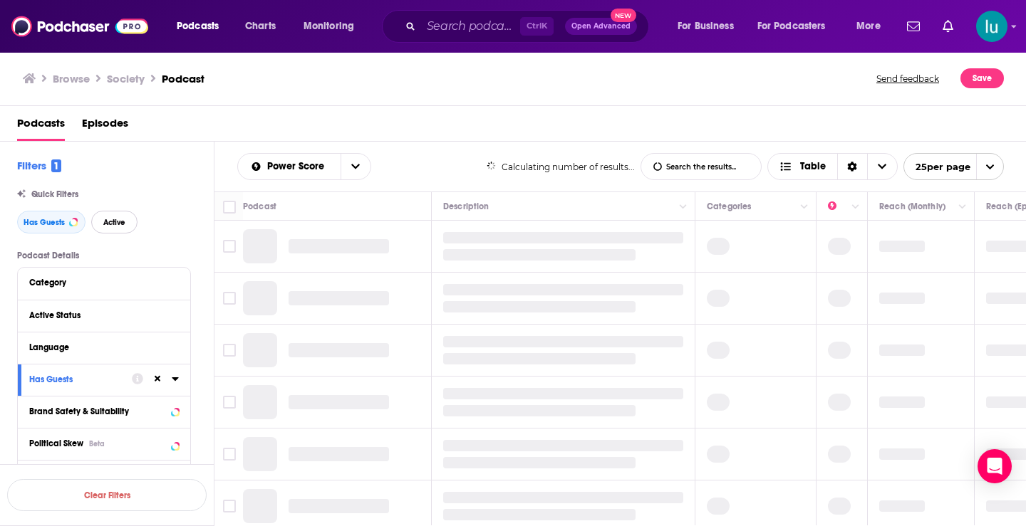
click at [108, 222] on span "Active" at bounding box center [114, 223] width 22 height 8
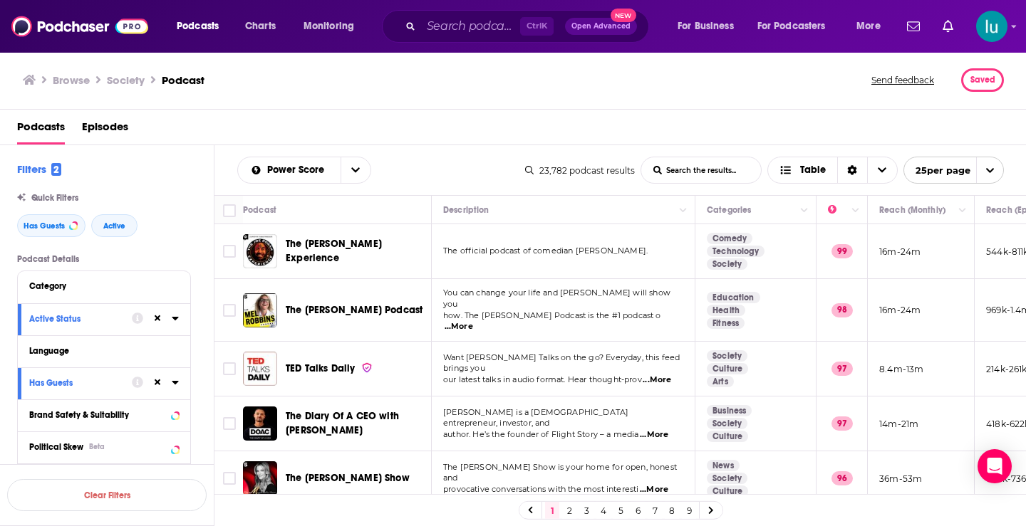
click at [655, 167] on input "List Search Input" at bounding box center [701, 170] width 120 height 26
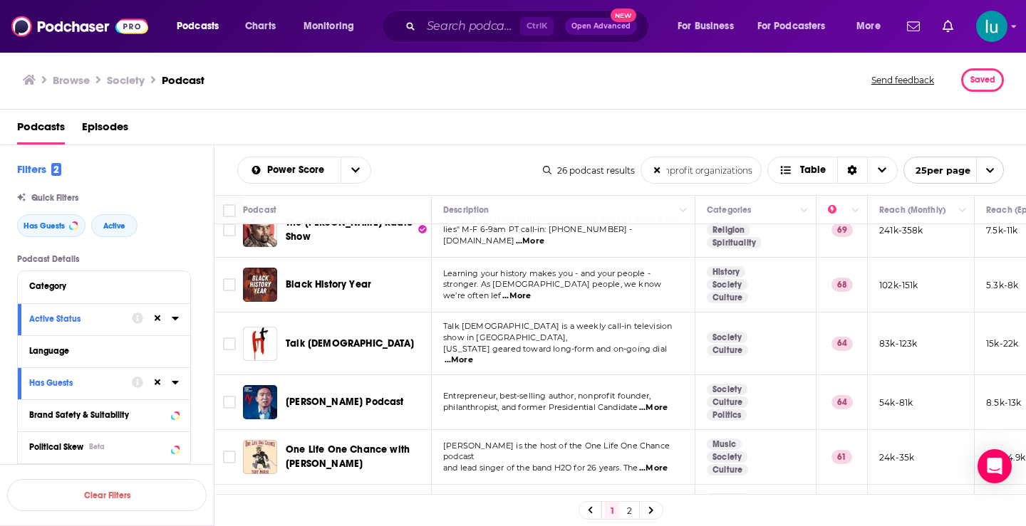
scroll to position [154, 0]
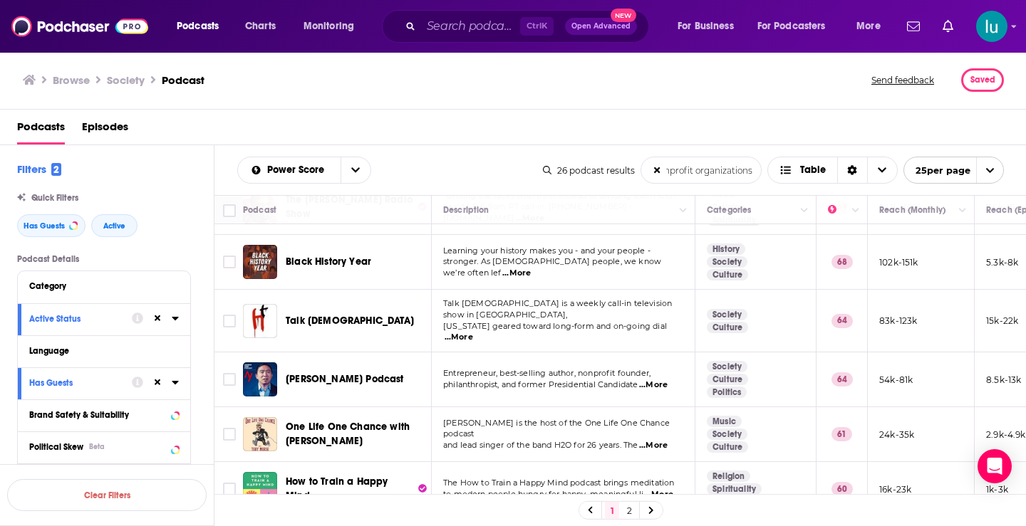
type input ""nonprofit organizations"
click at [666, 380] on span "...More" at bounding box center [653, 385] width 28 height 11
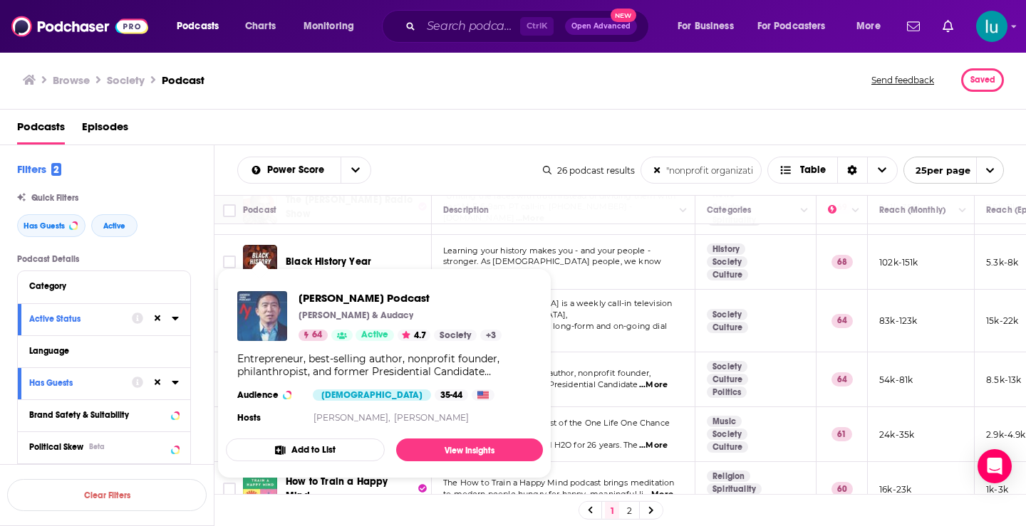
drag, startPoint x: 256, startPoint y: 364, endPoint x: 244, endPoint y: 320, distance: 45.8
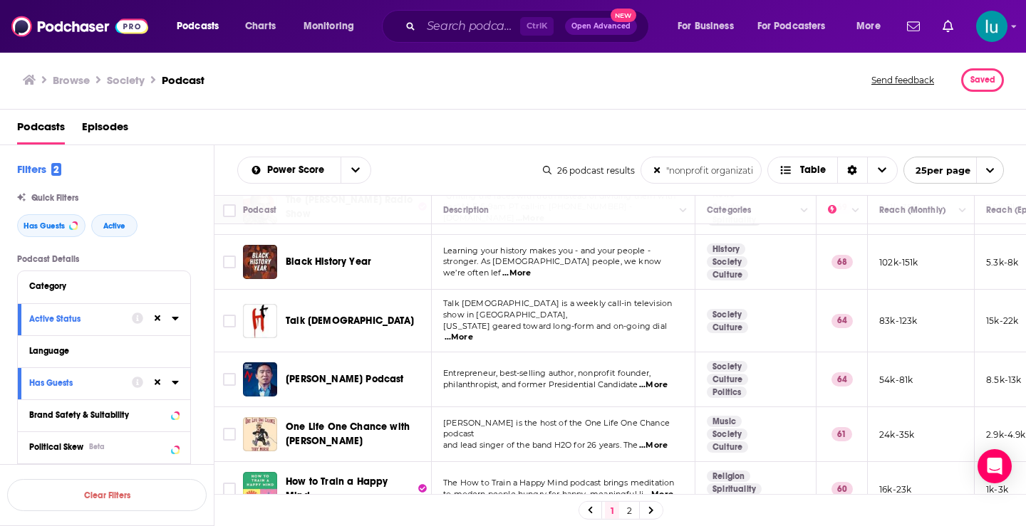
click at [659, 440] on span "...More" at bounding box center [653, 445] width 28 height 11
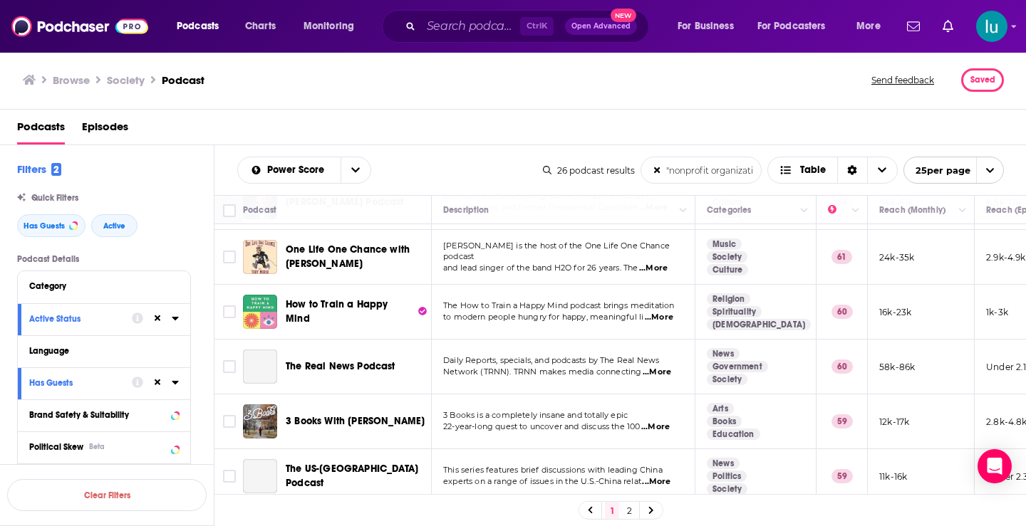
scroll to position [336, 0]
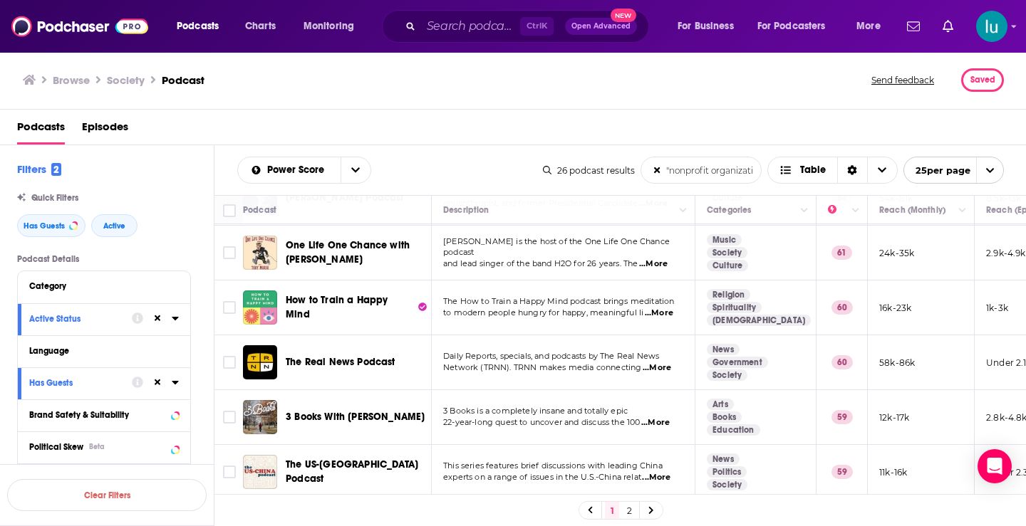
click at [668, 308] on span "...More" at bounding box center [659, 313] width 28 height 11
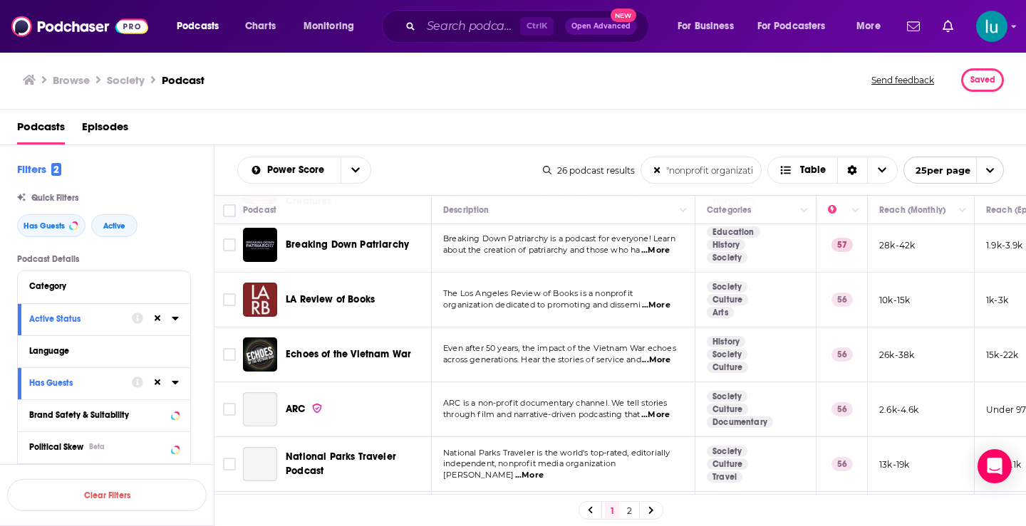
scroll to position [705, 0]
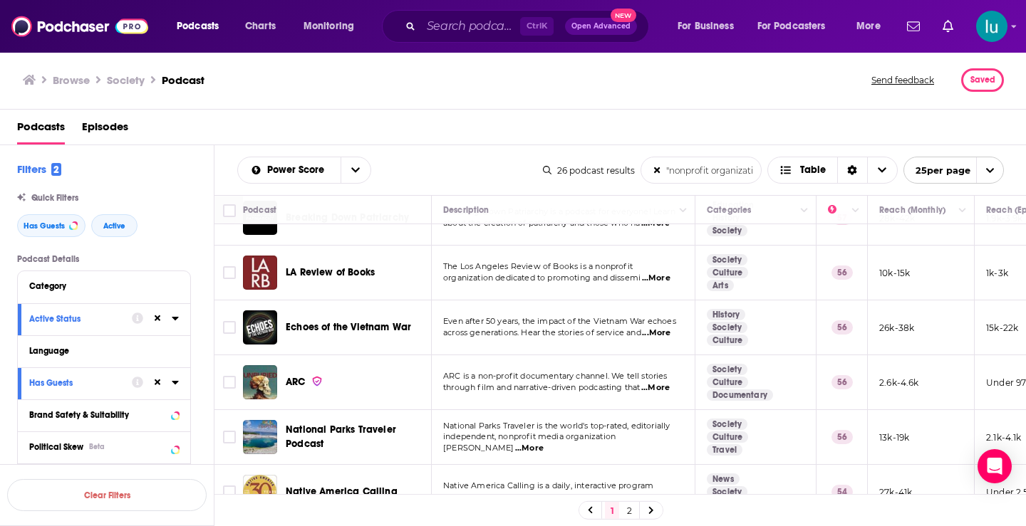
click at [660, 273] on span "...More" at bounding box center [656, 278] width 28 height 11
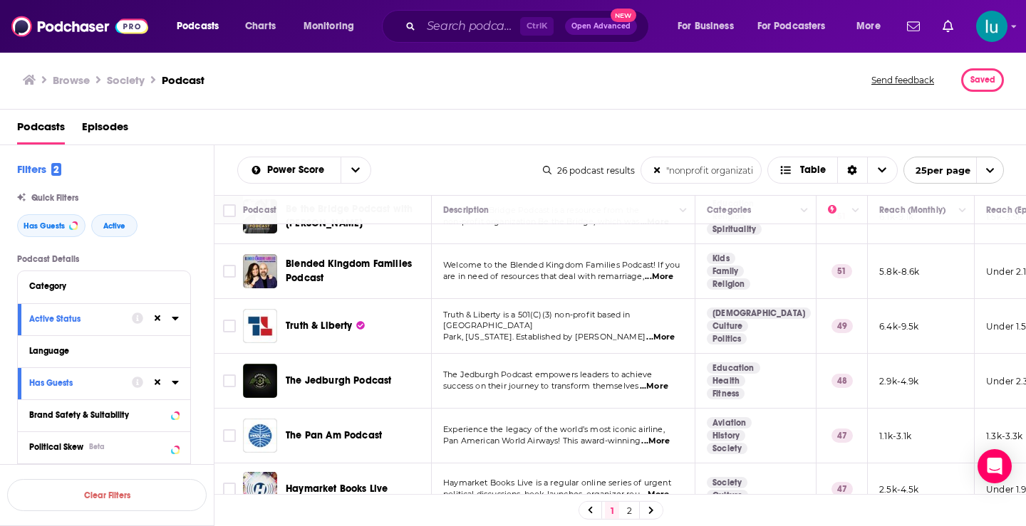
scroll to position [1160, 0]
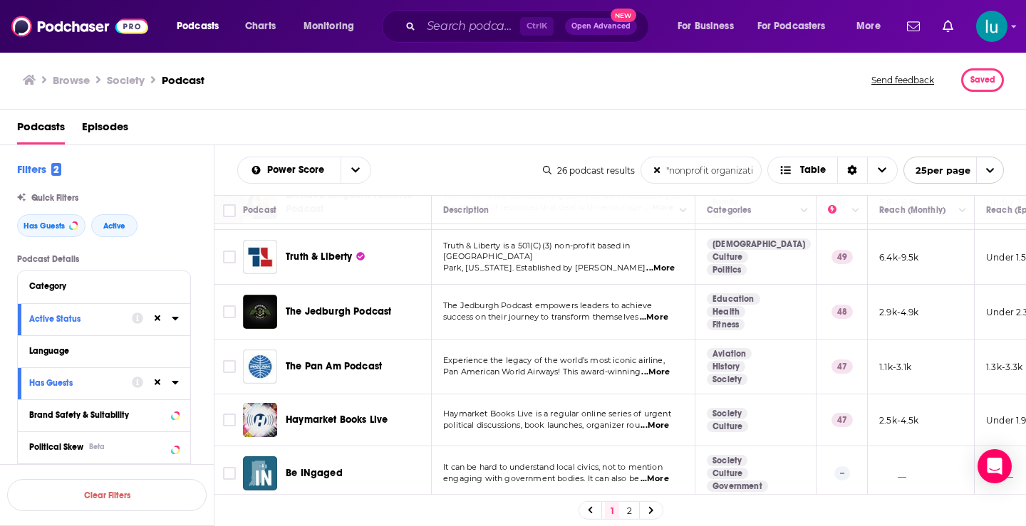
click at [659, 474] on span "...More" at bounding box center [654, 479] width 28 height 11
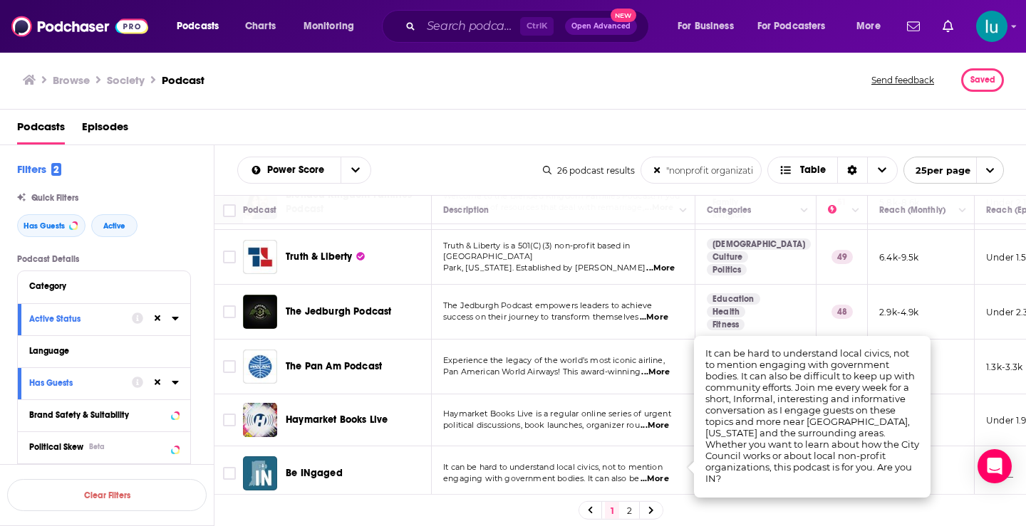
click at [649, 511] on icon at bounding box center [651, 511] width 6 height 9
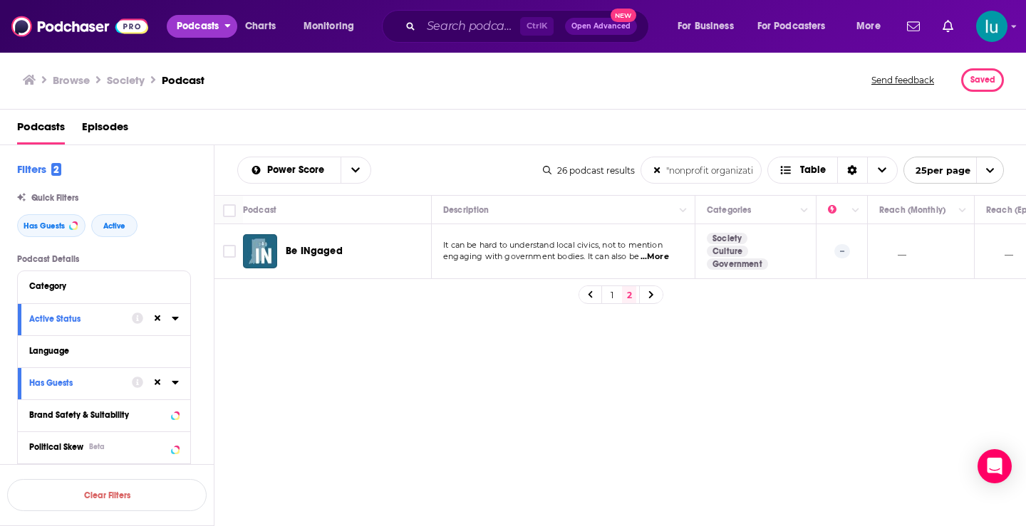
click at [202, 22] on span "Podcasts" at bounding box center [198, 26] width 42 height 20
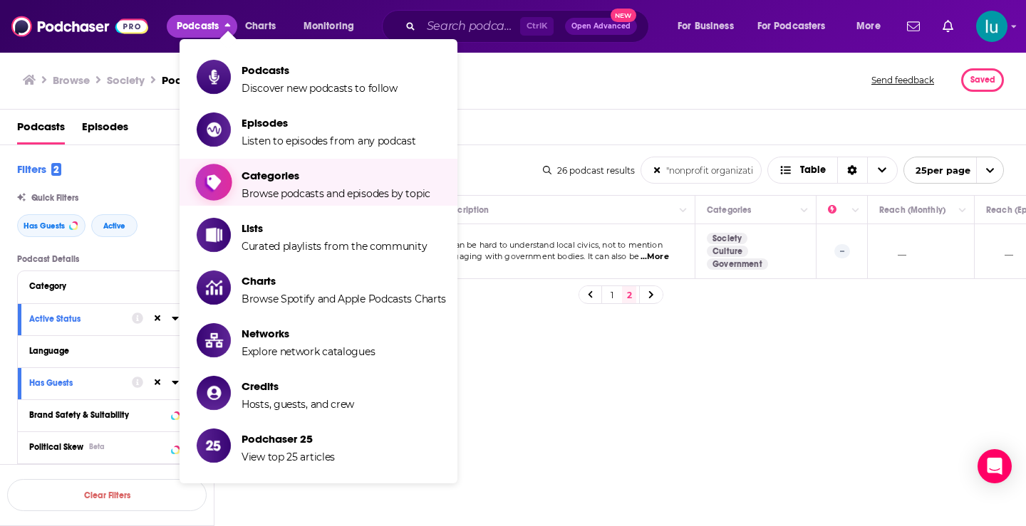
click at [272, 192] on span "Browse podcasts and episodes by topic" at bounding box center [336, 193] width 189 height 13
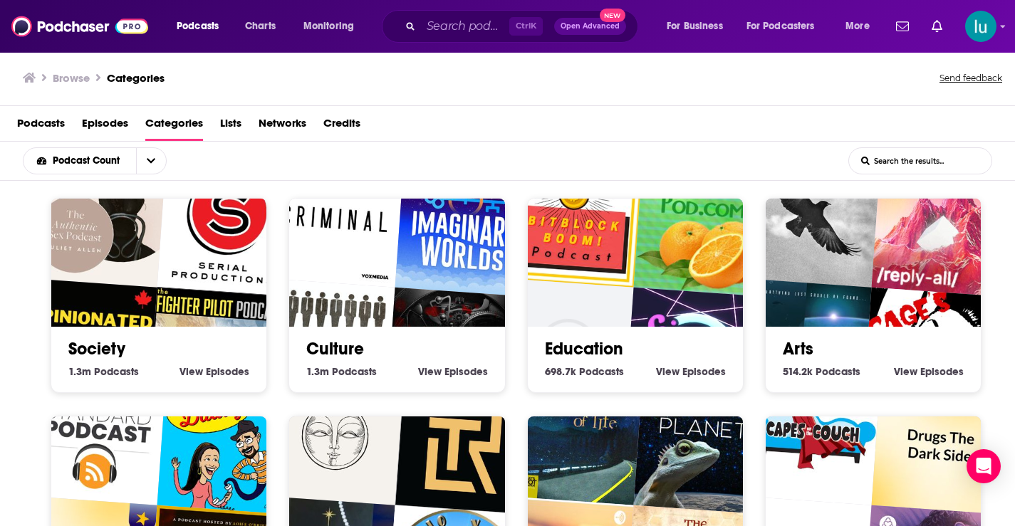
click at [628, 273] on img "The BitBlockBoom Bitcoin Podcast" at bounding box center [573, 219] width 138 height 138
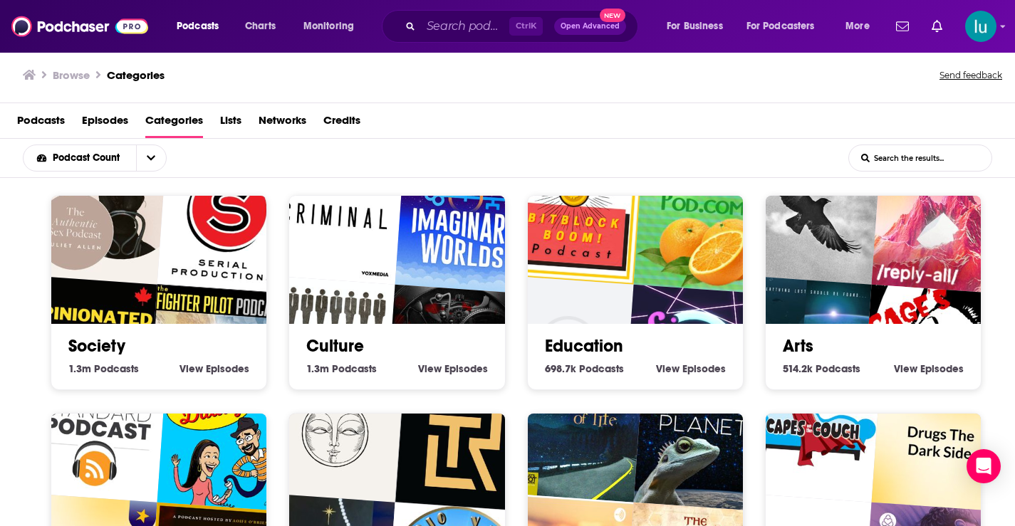
click at [61, 380] on div "Society 1.3m Society Podcasts View Society Episodes" at bounding box center [159, 292] width 217 height 195
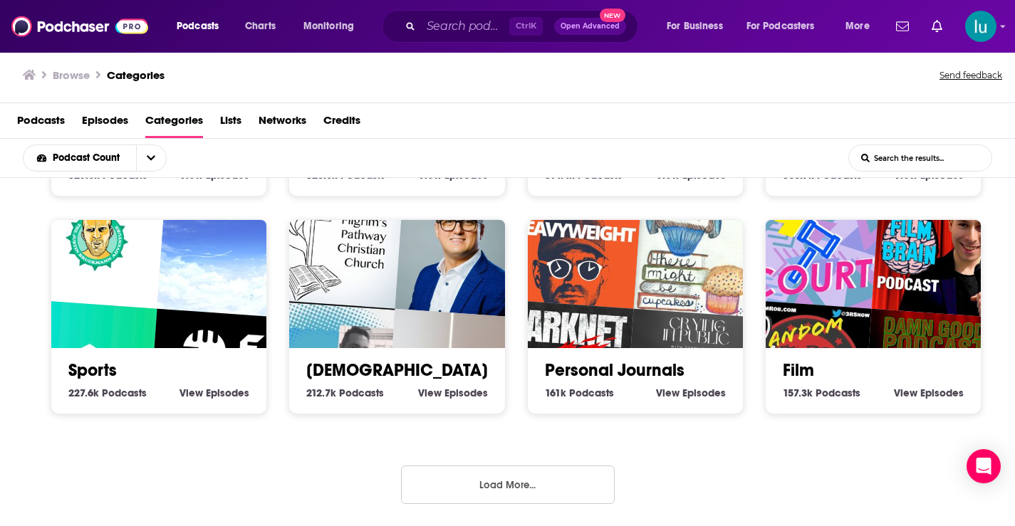
scroll to position [631, 0]
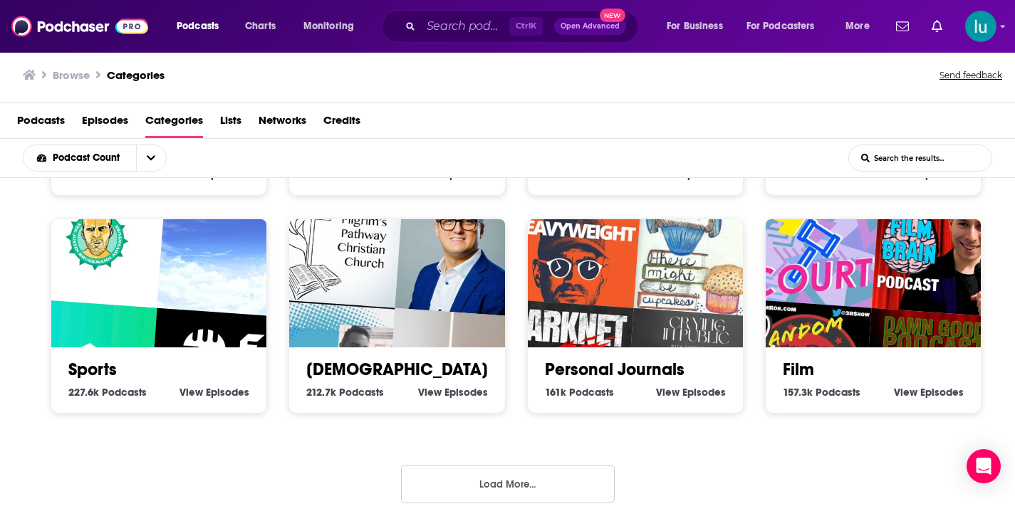
click at [504, 479] on button "Load More..." at bounding box center [508, 484] width 214 height 38
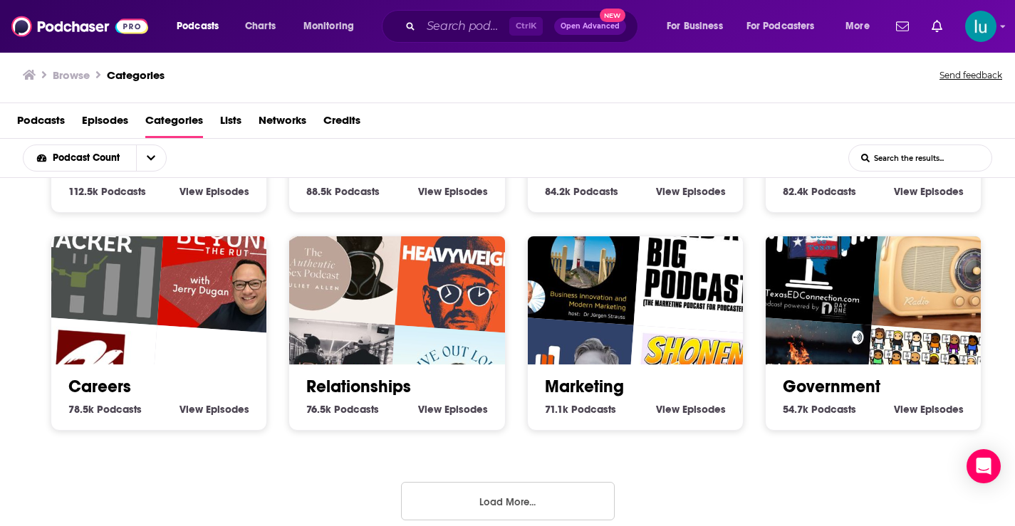
scroll to position [1503, 0]
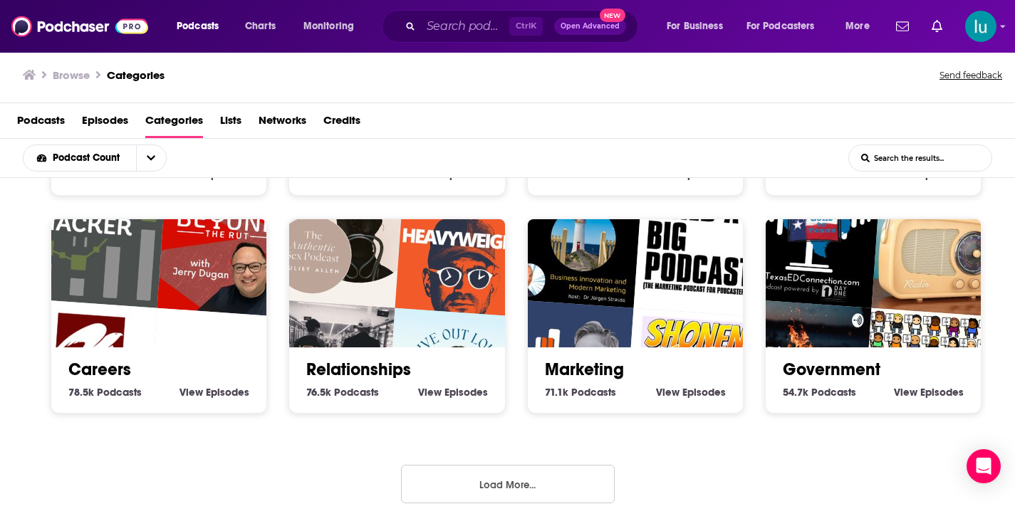
click at [513, 474] on button "Load More..." at bounding box center [508, 484] width 214 height 38
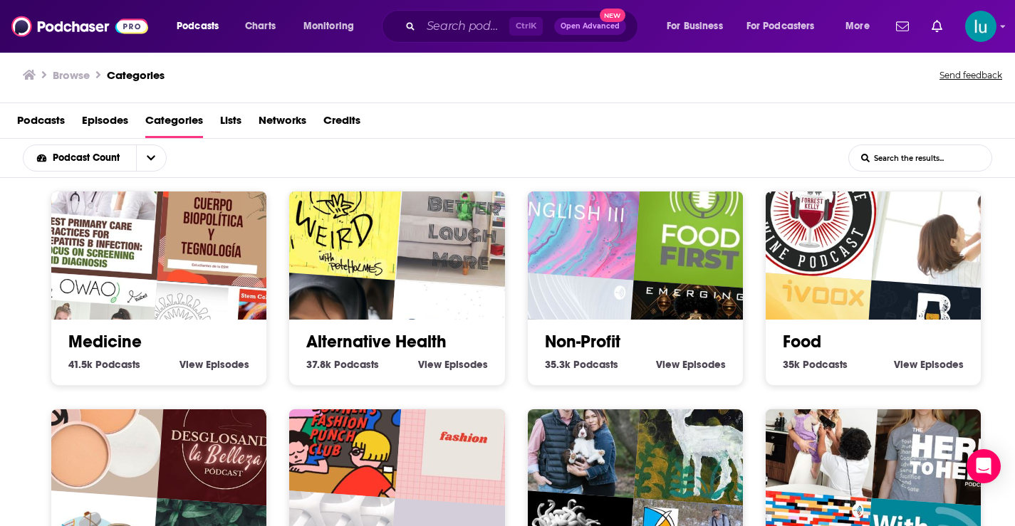
scroll to position [2187, 0]
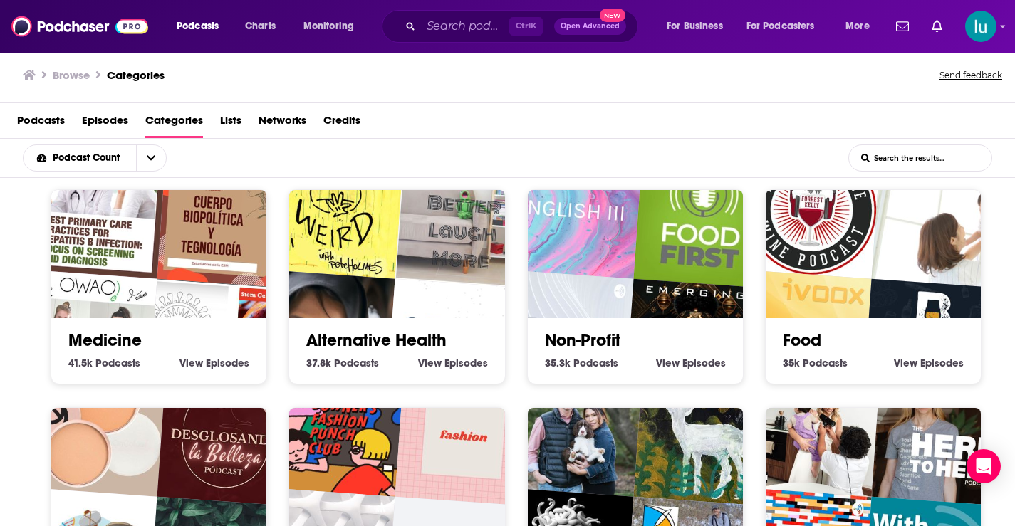
click at [651, 224] on img "Food First" at bounding box center [702, 219] width 138 height 138
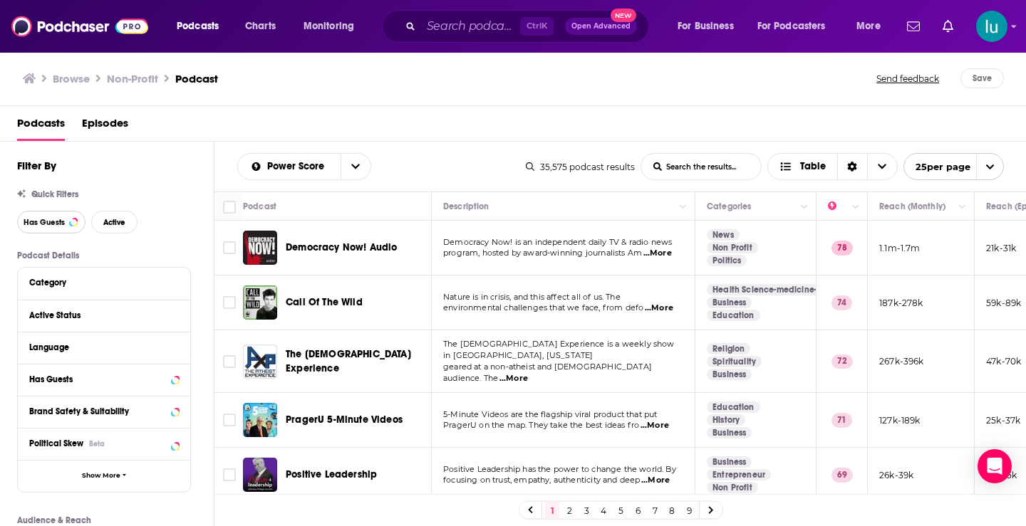
click at [61, 219] on span "Has Guests" at bounding box center [44, 223] width 41 height 8
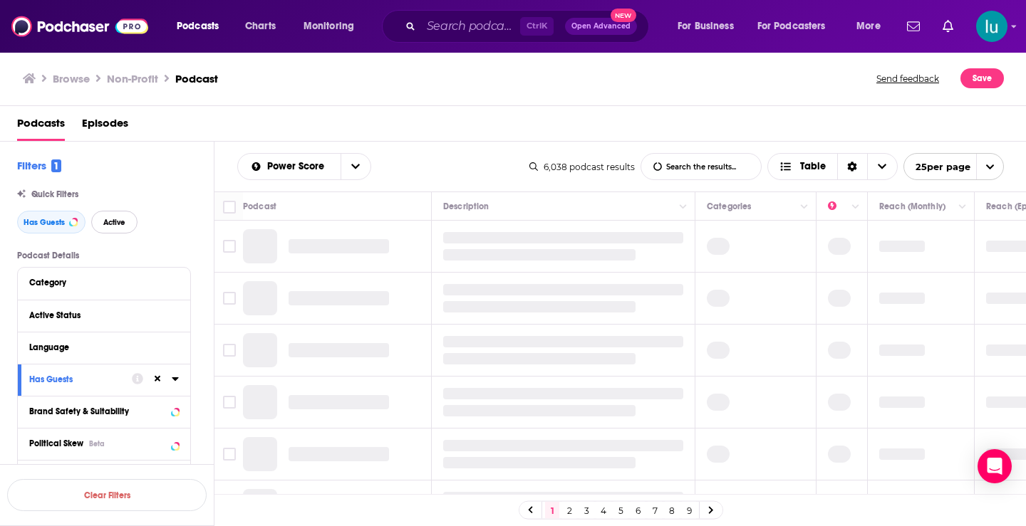
click at [121, 222] on span "Active" at bounding box center [114, 223] width 22 height 8
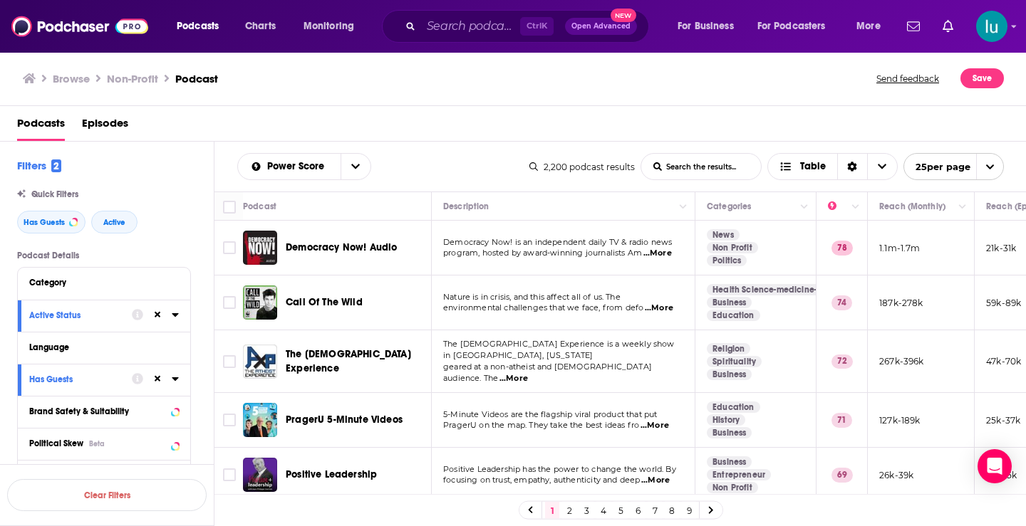
click at [668, 475] on span "...More" at bounding box center [655, 480] width 28 height 11
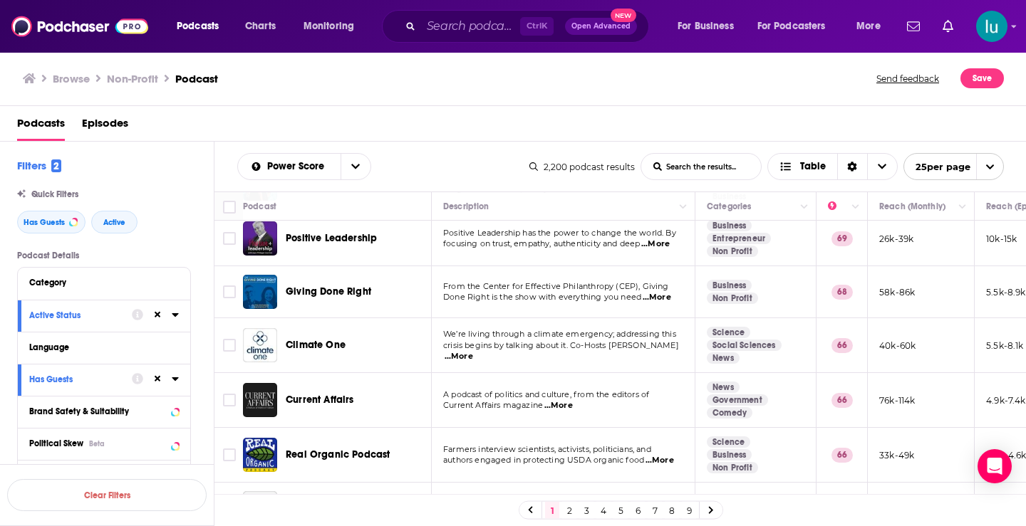
scroll to position [240, 0]
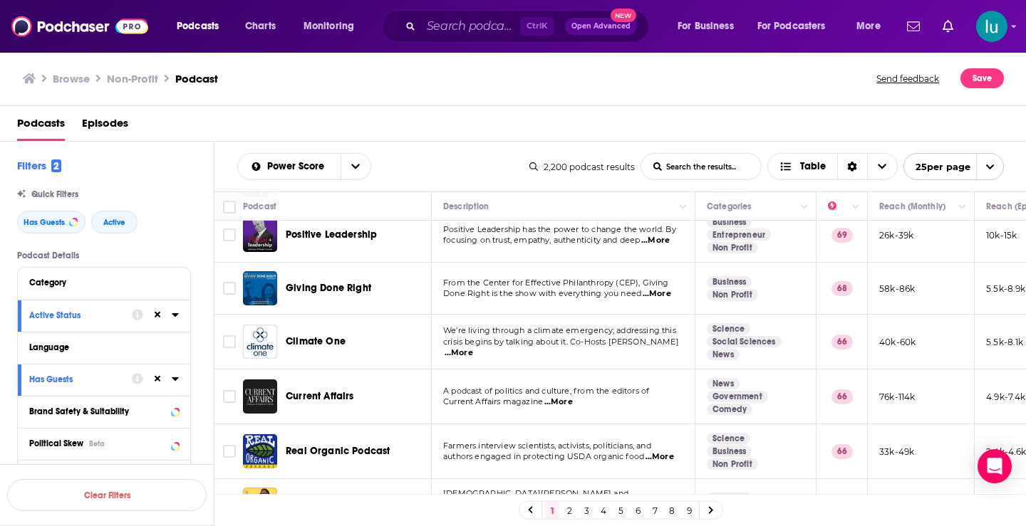
click at [670, 289] on span "...More" at bounding box center [657, 294] width 28 height 11
click at [561, 397] on span "...More" at bounding box center [558, 402] width 28 height 11
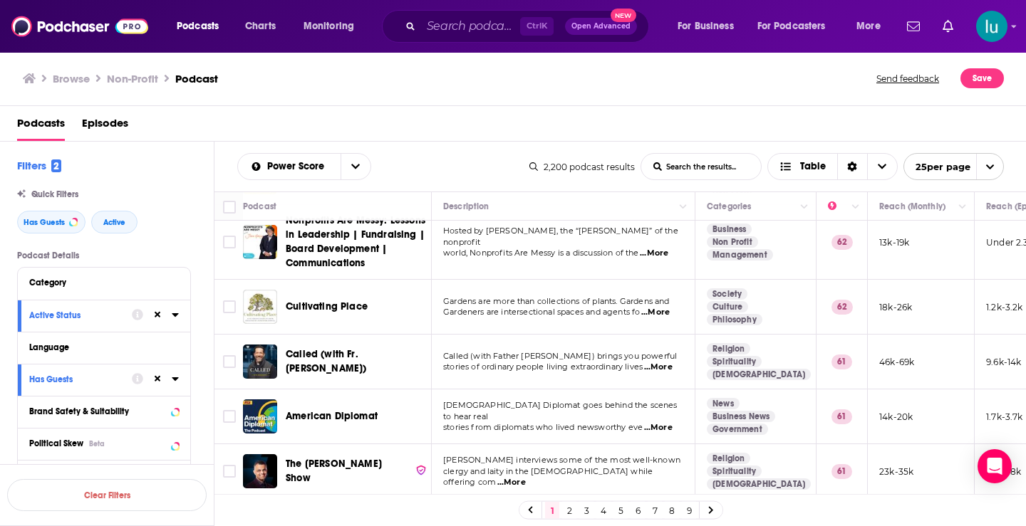
scroll to position [0, 0]
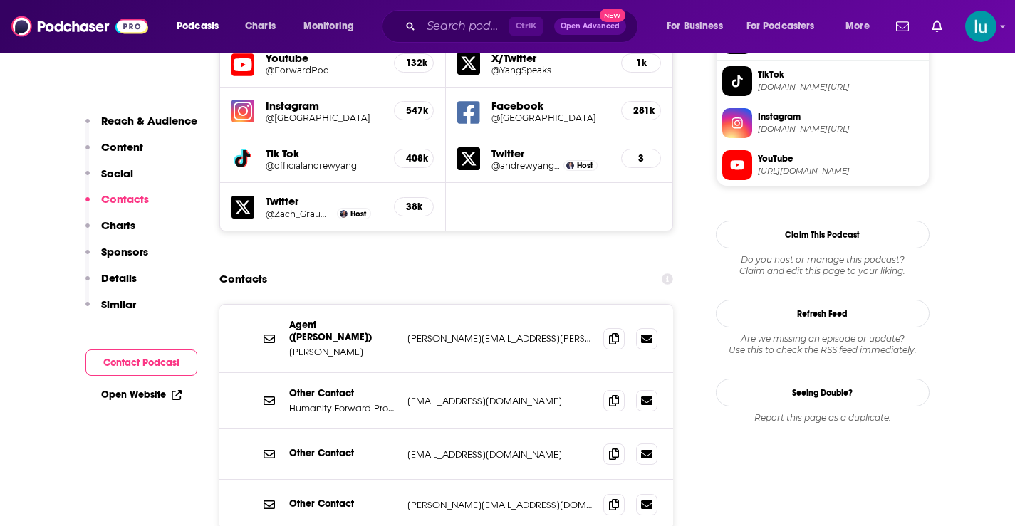
scroll to position [1329, 0]
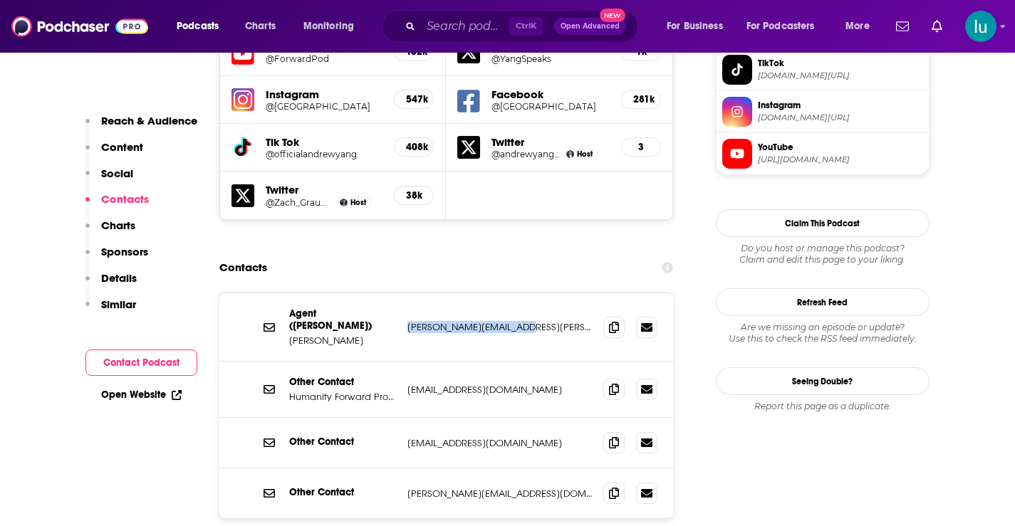
drag, startPoint x: 531, startPoint y: 254, endPoint x: 405, endPoint y: 256, distance: 126.8
click at [405, 294] on div "Agent (Andrew Yang) Justin Edbrooke justin.edbrooke@caa.com justin.edbrooke@caa…" at bounding box center [446, 328] width 455 height 68
copy p "justin.edbrooke@caa.com"
drag, startPoint x: 513, startPoint y: 308, endPoint x: 405, endPoint y: 312, distance: 108.3
click at [405, 362] on div "Other Contact Humanity Forward Productions info@yangspeaks.com info@yangspeaks.…" at bounding box center [446, 390] width 455 height 56
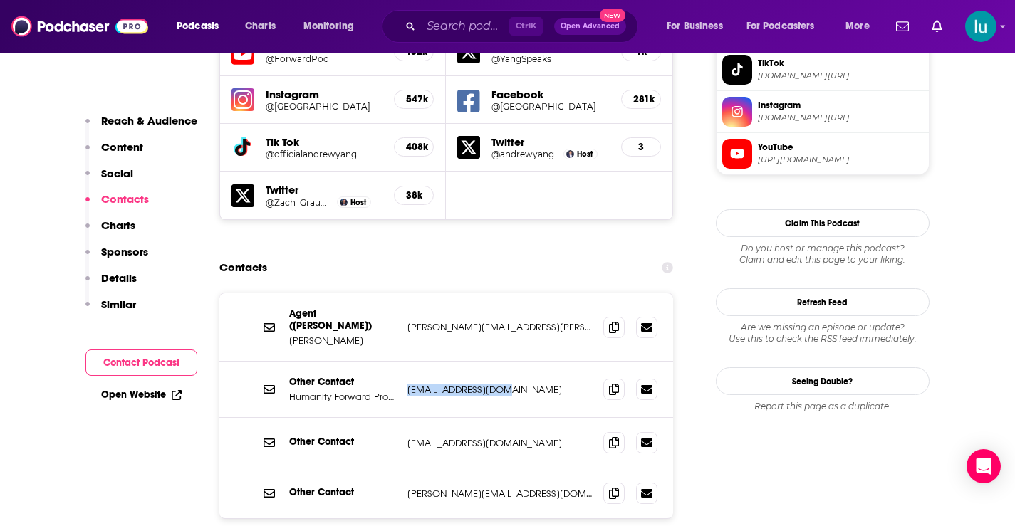
copy p "info@yangspeaks.com"
drag, startPoint x: 534, startPoint y: 412, endPoint x: 398, endPoint y: 411, distance: 136.1
click at [398, 469] on div "Other Contact andrew@andrewyang.com andrew@andrewyang.com" at bounding box center [446, 494] width 455 height 50
copy div "andrew@andrewyang.com"
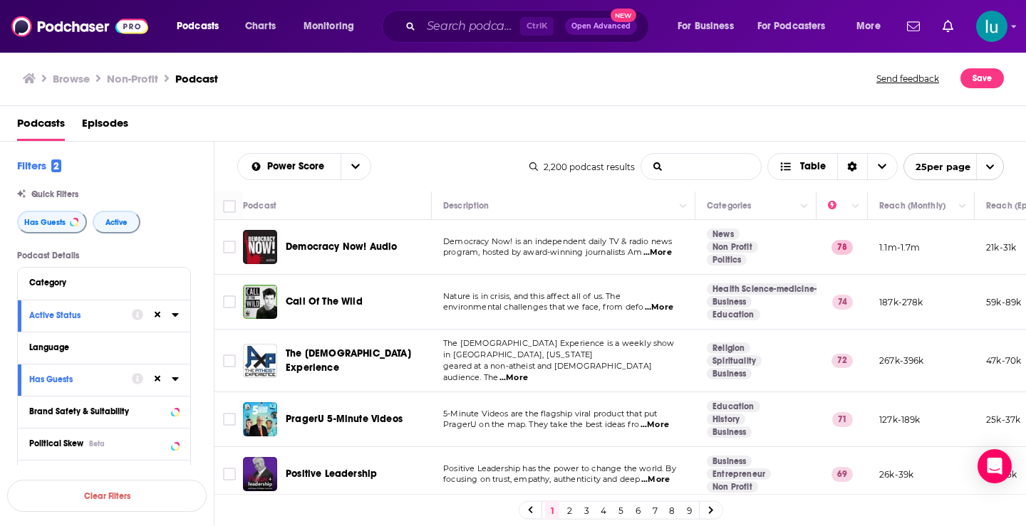
click at [704, 166] on input "List Search Input" at bounding box center [701, 167] width 120 height 26
type input ""Children""
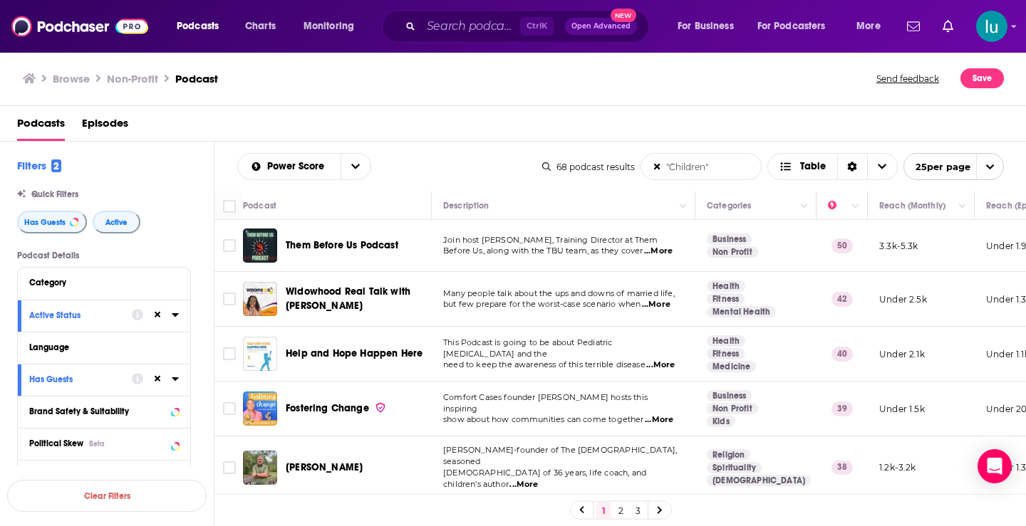
click at [665, 252] on span "...More" at bounding box center [658, 251] width 28 height 11
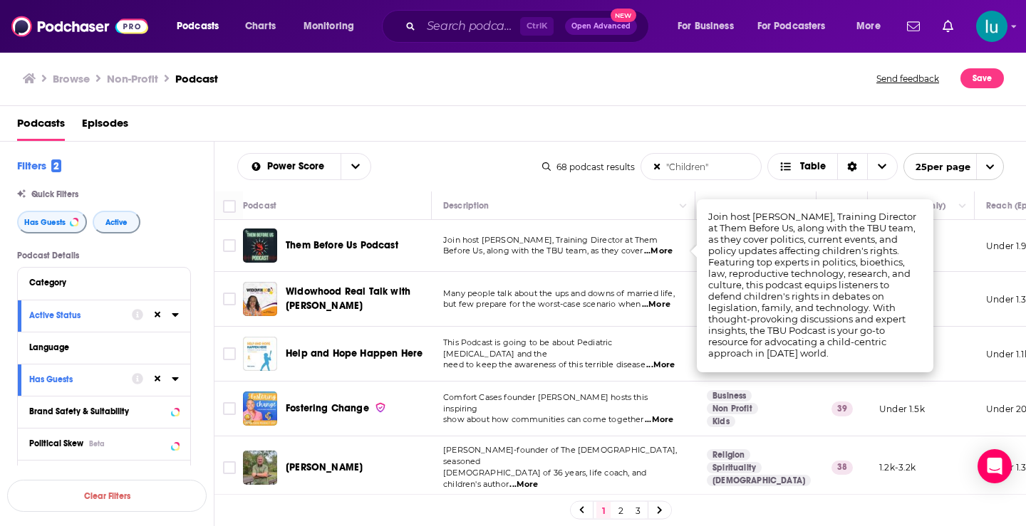
click at [663, 415] on span "...More" at bounding box center [659, 420] width 28 height 11
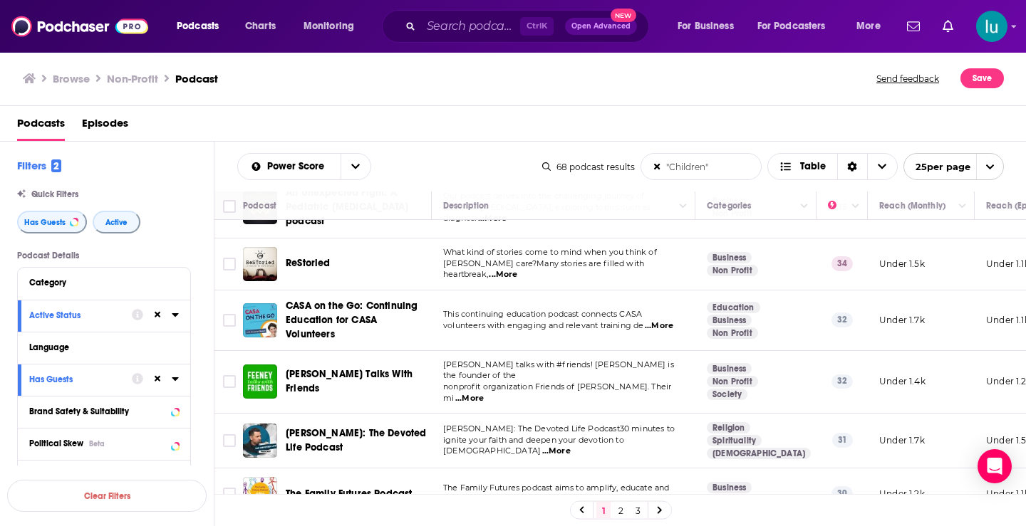
scroll to position [401, 0]
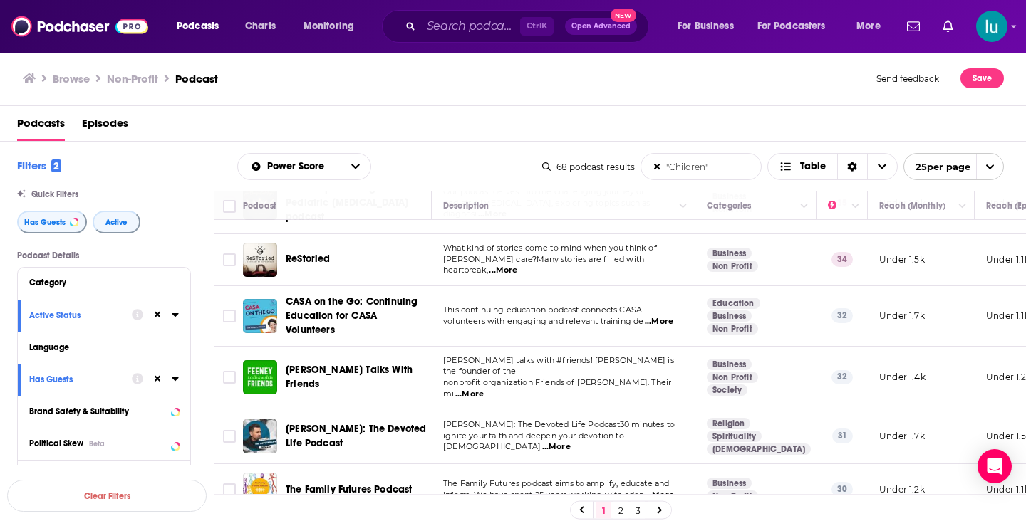
click at [484, 389] on span "...More" at bounding box center [469, 394] width 28 height 11
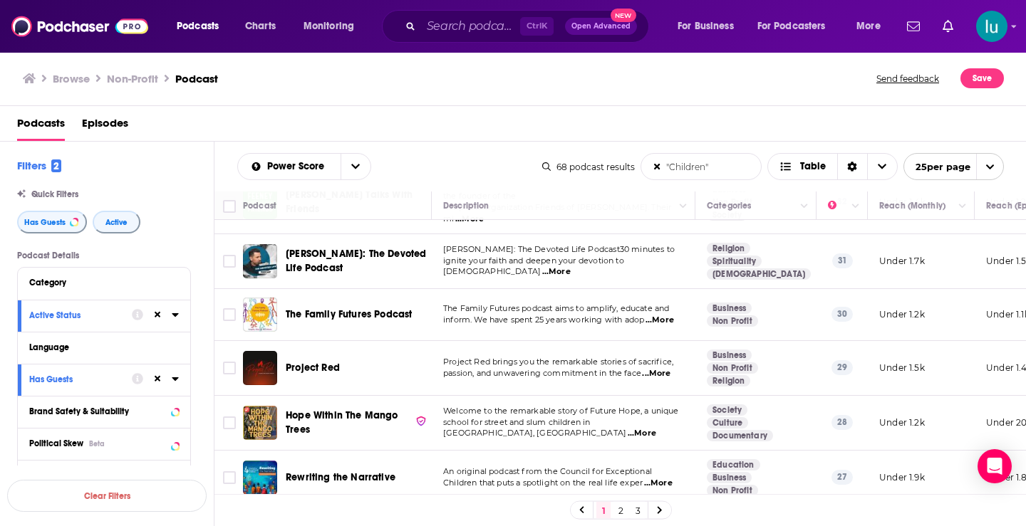
scroll to position [600, 0]
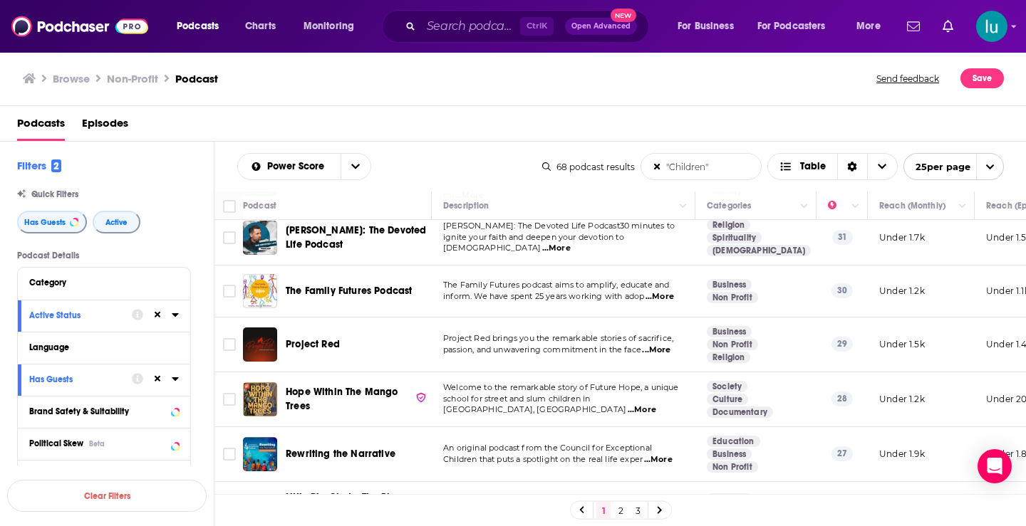
click at [668, 345] on span "...More" at bounding box center [656, 350] width 28 height 11
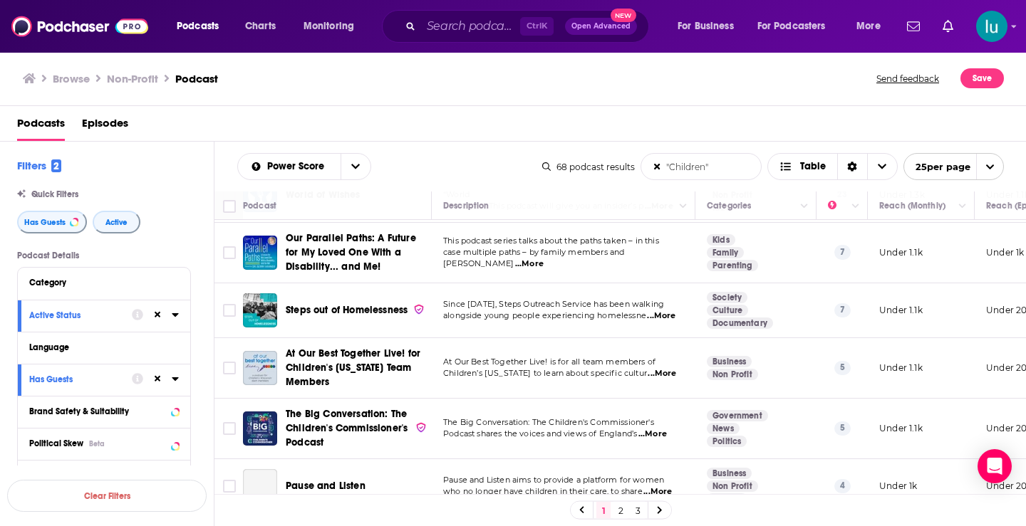
scroll to position [1145, 0]
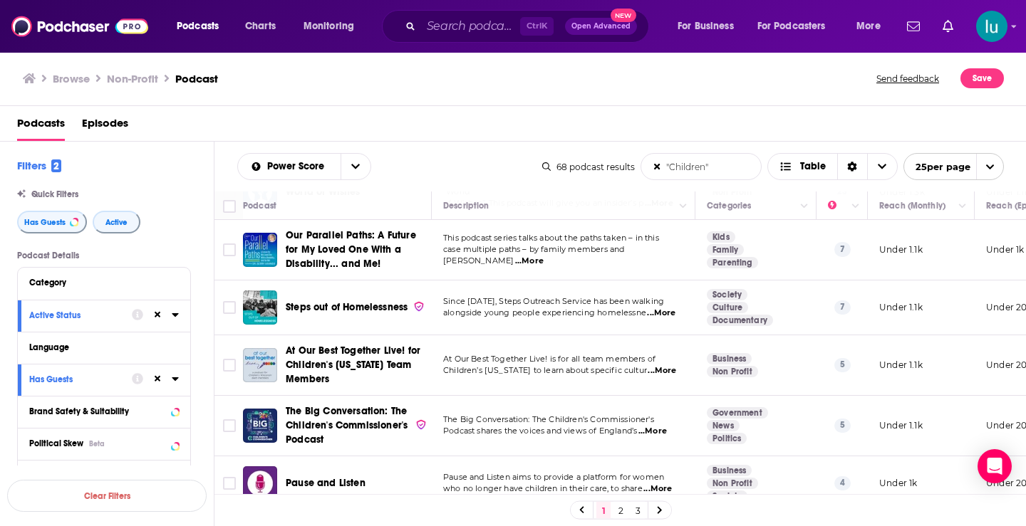
click at [662, 511] on icon at bounding box center [660, 511] width 6 height 9
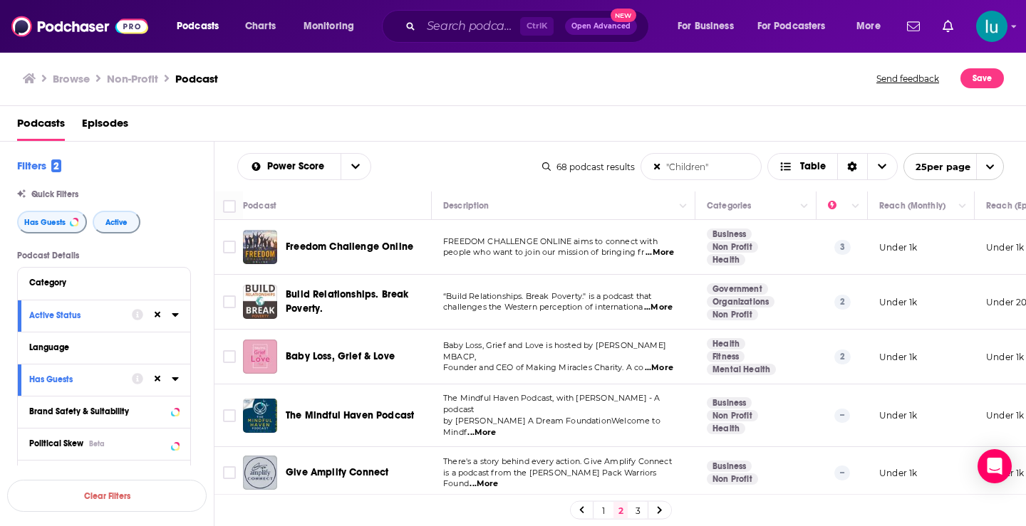
click at [496, 427] on span "...More" at bounding box center [481, 432] width 28 height 11
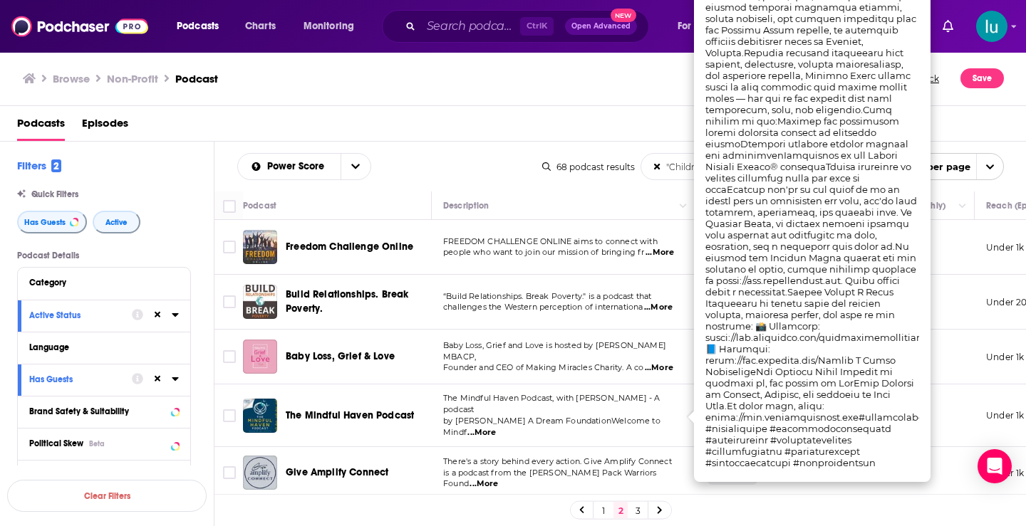
click at [498, 479] on span "...More" at bounding box center [483, 484] width 28 height 11
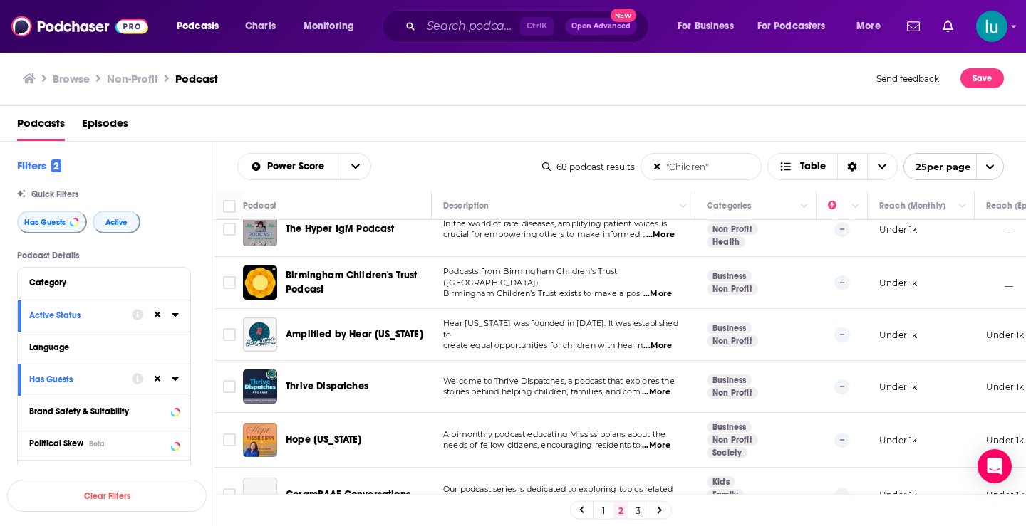
scroll to position [381, 0]
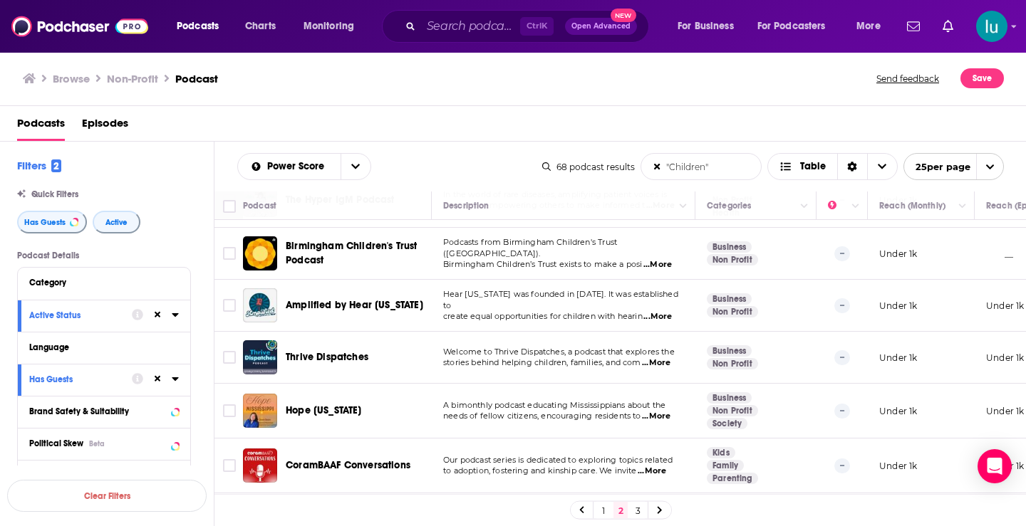
click at [665, 359] on span "...More" at bounding box center [656, 363] width 28 height 11
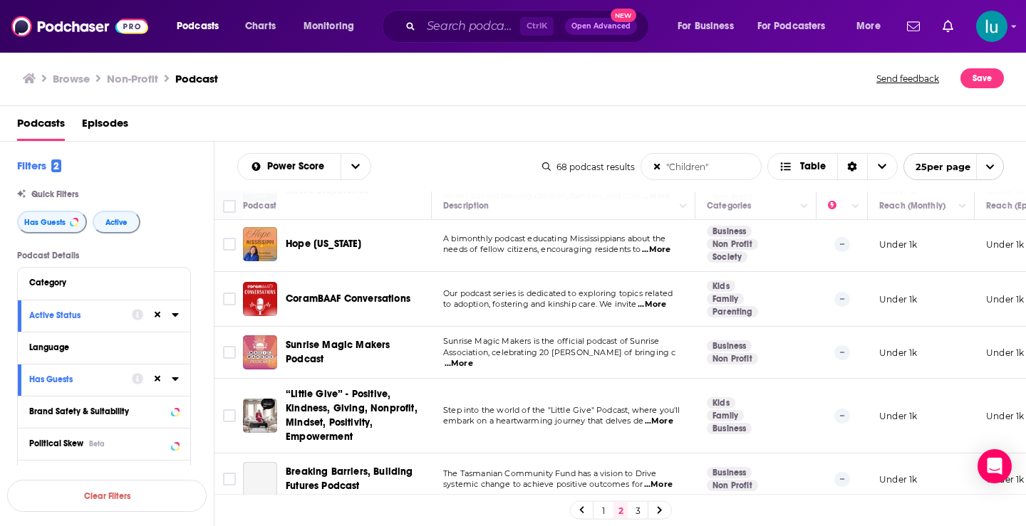
scroll to position [588, 0]
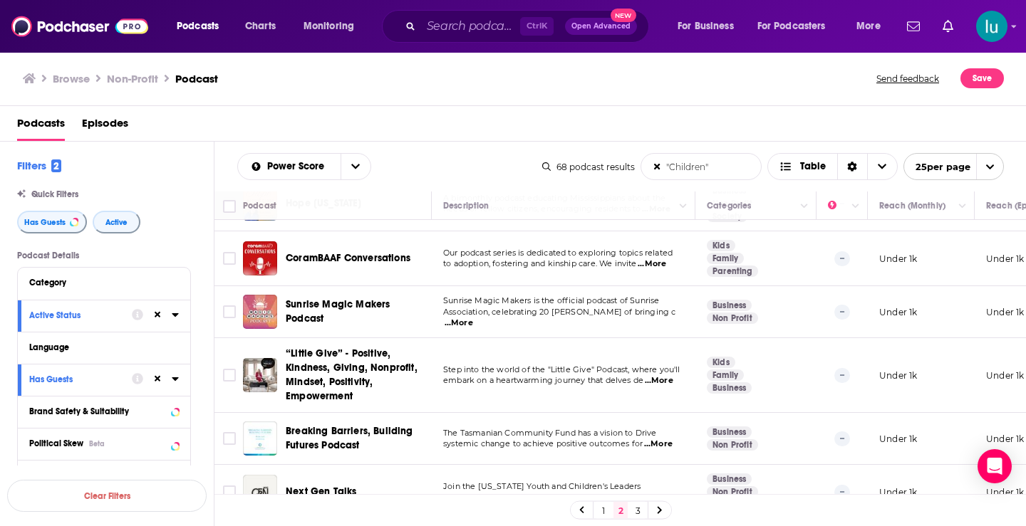
click at [667, 375] on span "...More" at bounding box center [659, 380] width 28 height 11
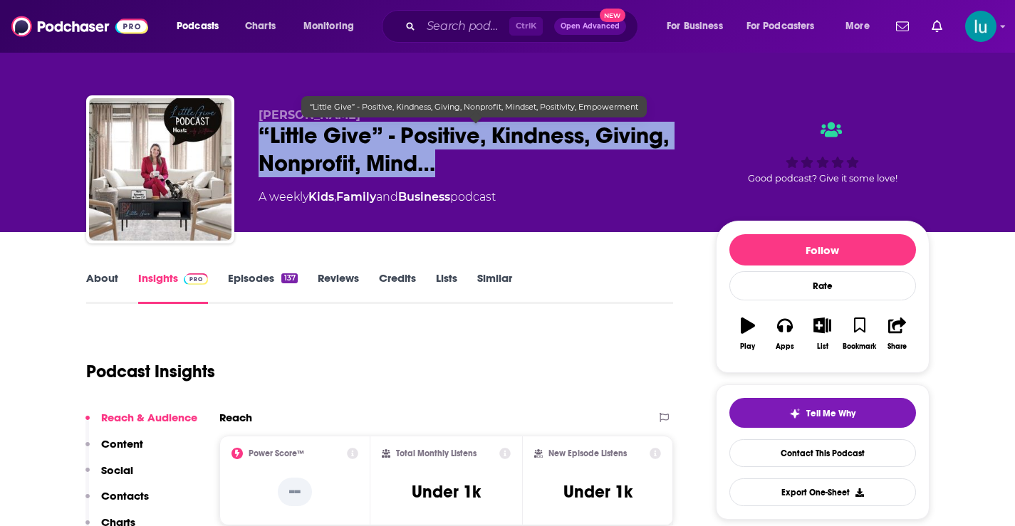
drag, startPoint x: 256, startPoint y: 128, endPoint x: 451, endPoint y: 176, distance: 200.3
click at [451, 176] on div "Cindy Witteman “Little Give” - Positive, Kindness, Giving, Nonprofit, Mind… A w…" at bounding box center [507, 172] width 843 height 154
copy h2 "“Little Give” - Positive, Kindness, Giving, Nonprofit, Mind…"
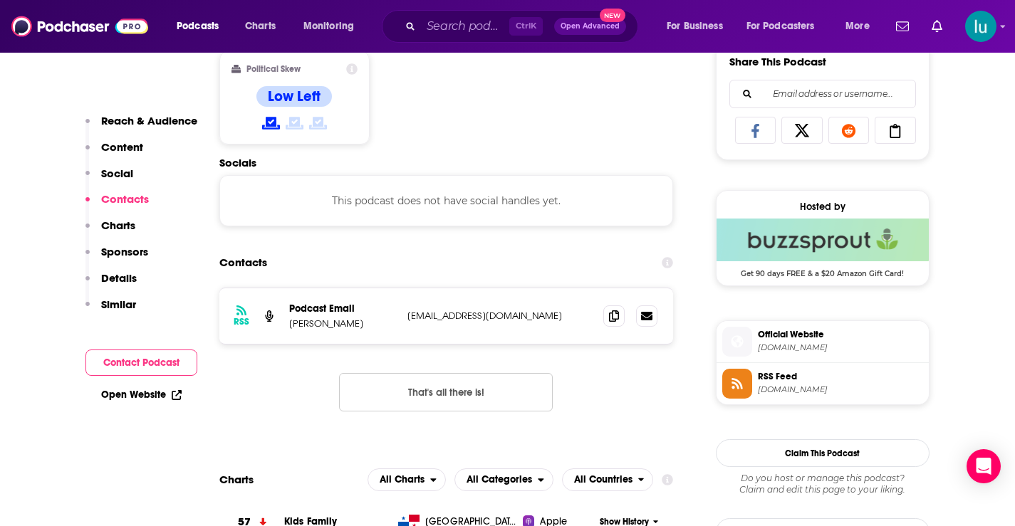
scroll to position [926, 0]
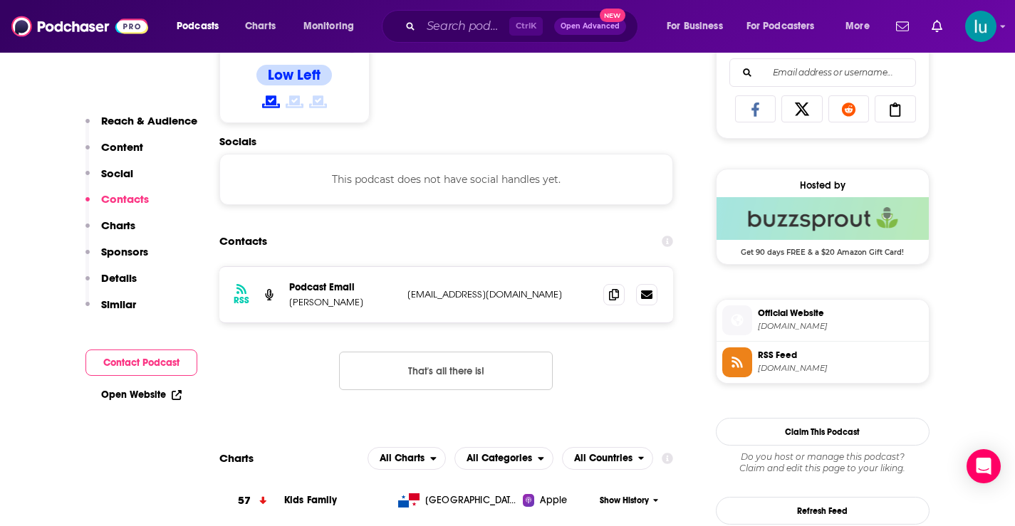
drag, startPoint x: 529, startPoint y: 294, endPoint x: 417, endPoint y: 301, distance: 111.4
click at [396, 302] on div "RSS Podcast Email Cindy Witteman cindy23mail@yahoo.com cindy23mail@yahoo.com" at bounding box center [446, 295] width 455 height 56
copy div "cindy23mail@yahoo.com"
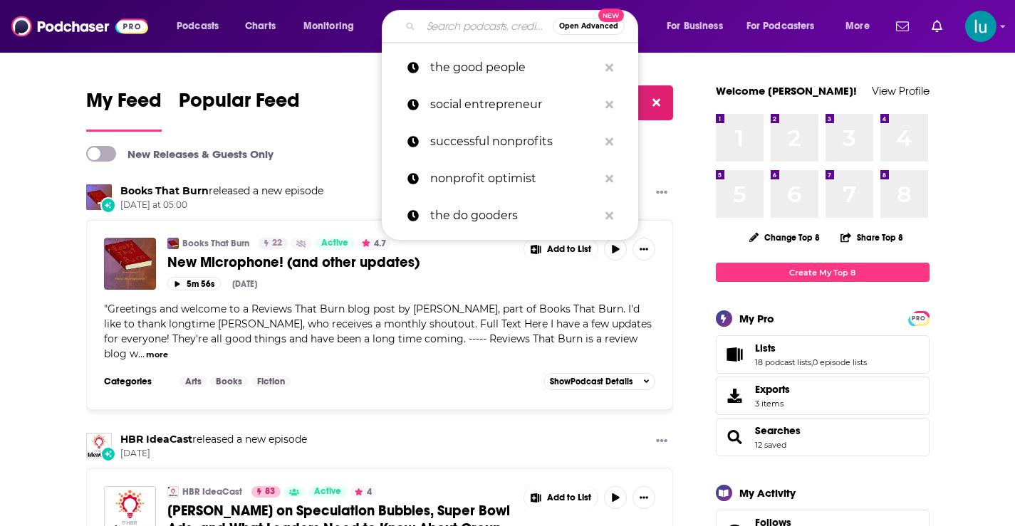
click at [457, 24] on input "Search podcasts, credits, & more..." at bounding box center [487, 26] width 132 height 23
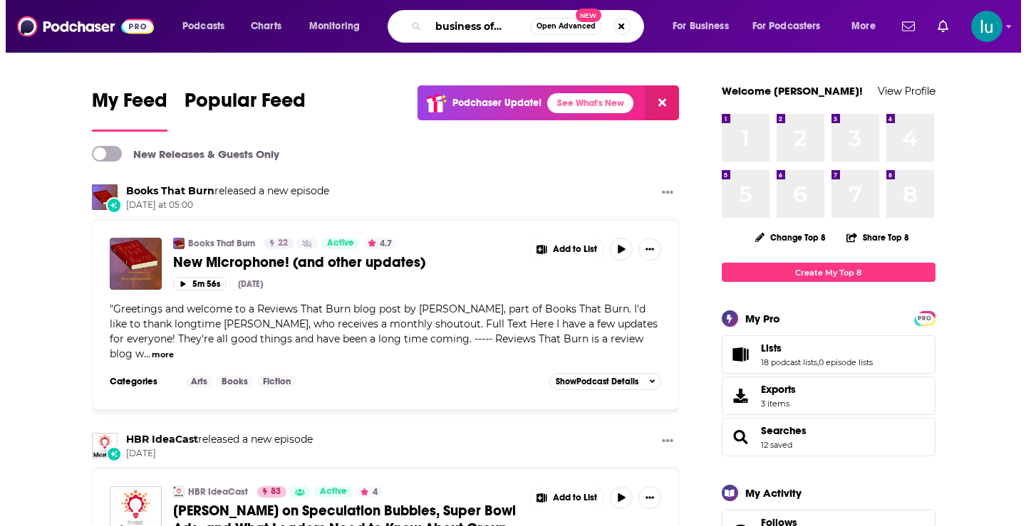
scroll to position [0, 25]
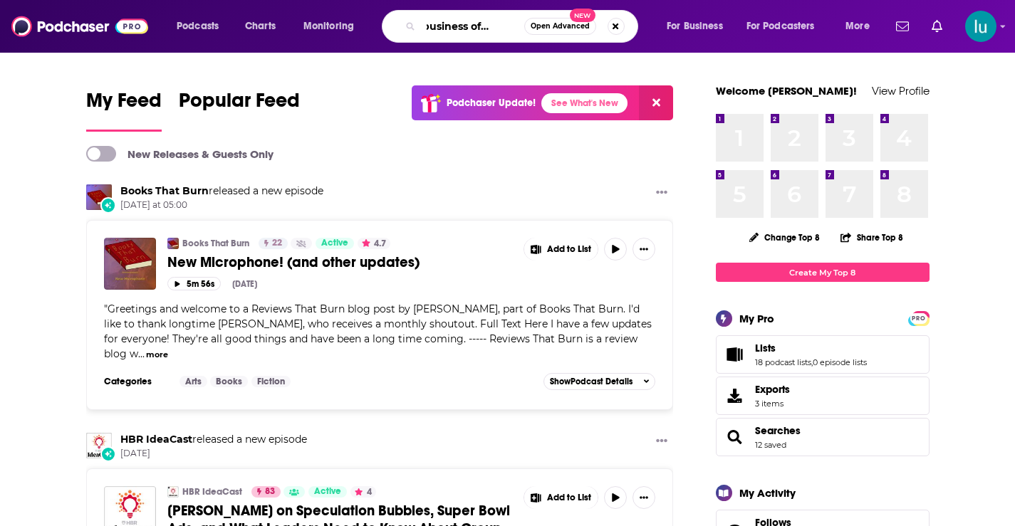
type input "the business of giving"
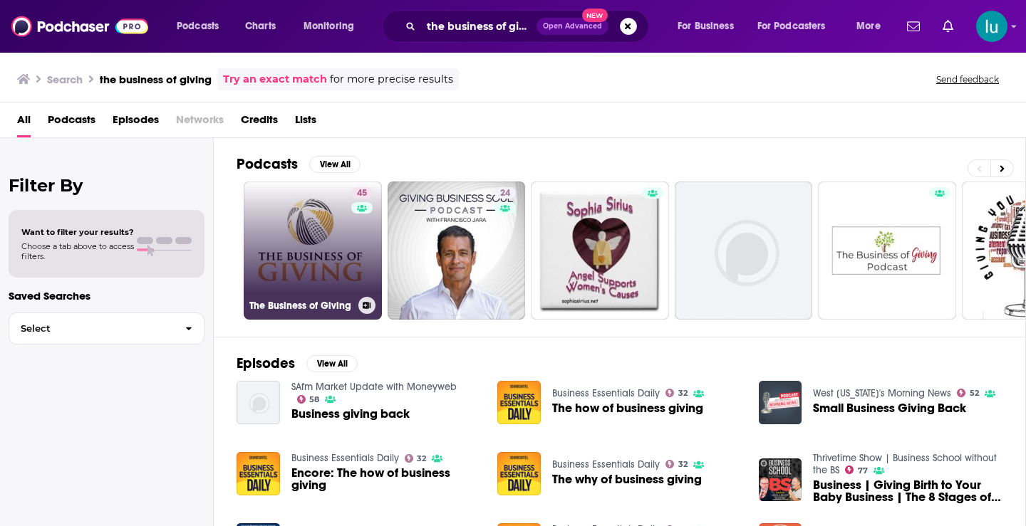
click at [315, 234] on link "45 The Business of Giving" at bounding box center [313, 251] width 138 height 138
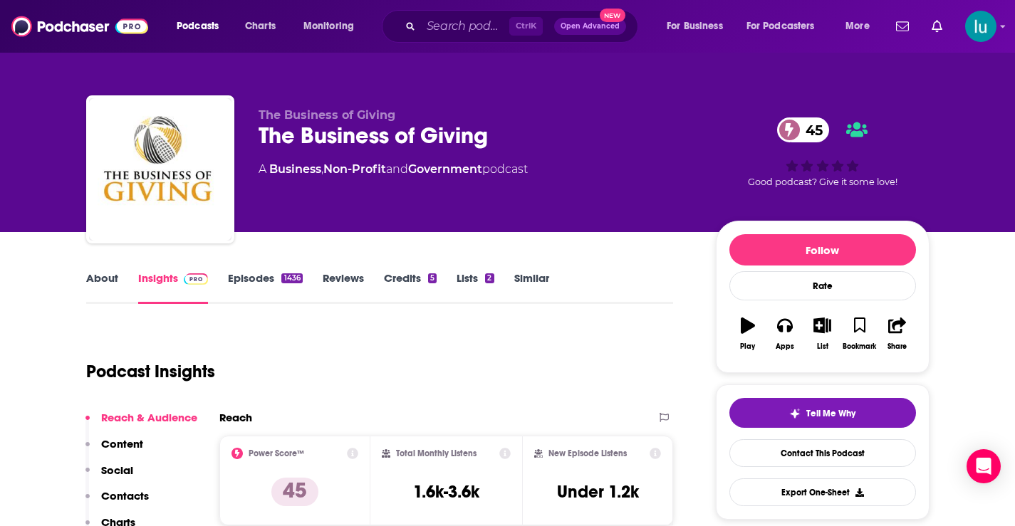
click at [98, 277] on link "About" at bounding box center [102, 287] width 32 height 33
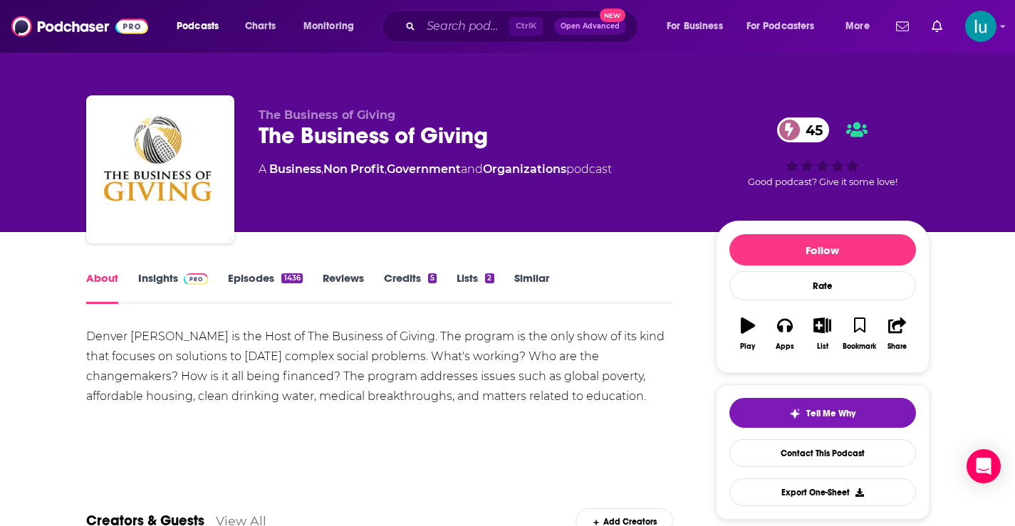
click at [157, 281] on link "Insights" at bounding box center [173, 287] width 71 height 33
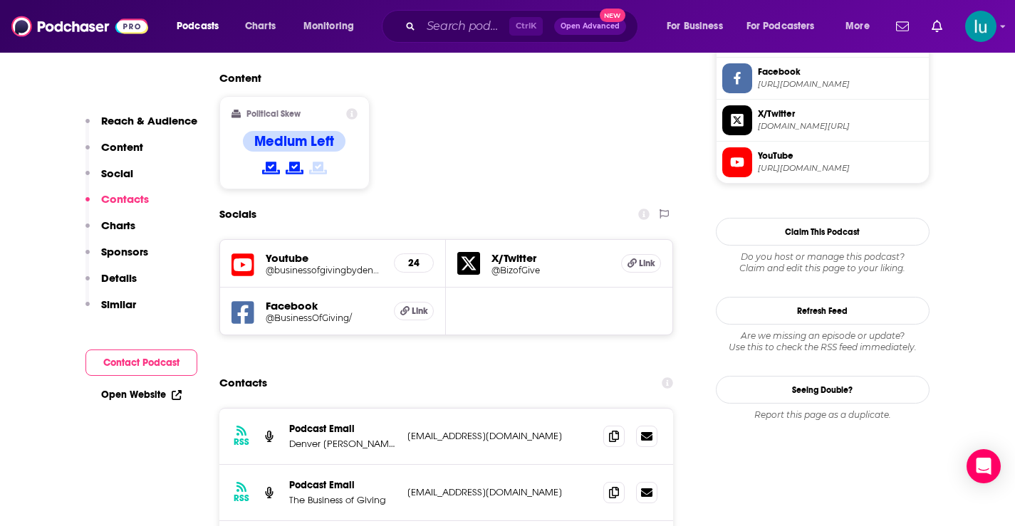
scroll to position [1131, 0]
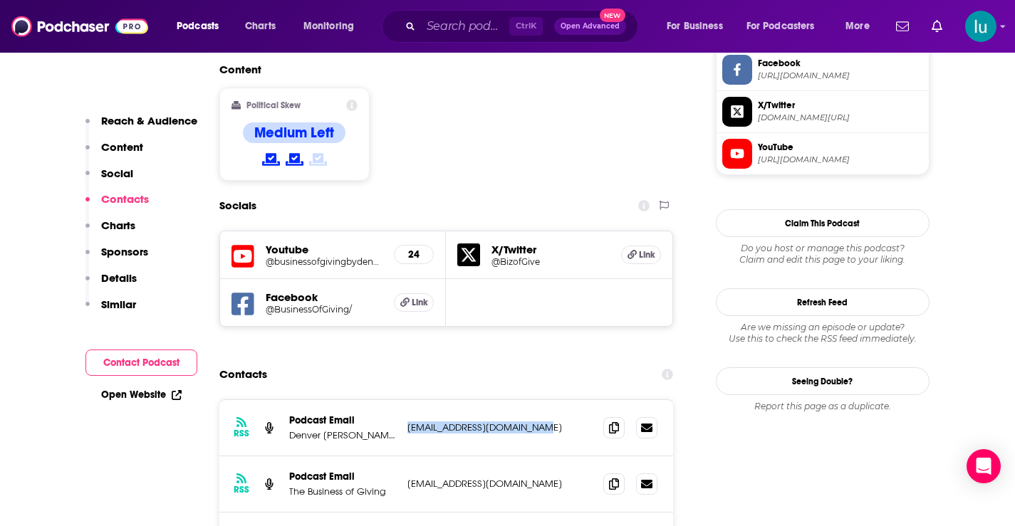
drag, startPoint x: 546, startPoint y: 337, endPoint x: 403, endPoint y: 335, distance: 143.2
click at [403, 400] on div "RSS Podcast Email Denver [PERSON_NAME] [EMAIL_ADDRESS][DOMAIN_NAME] [EMAIL_ADDR…" at bounding box center [446, 428] width 455 height 56
copy p "[EMAIL_ADDRESS][DOMAIN_NAME]"
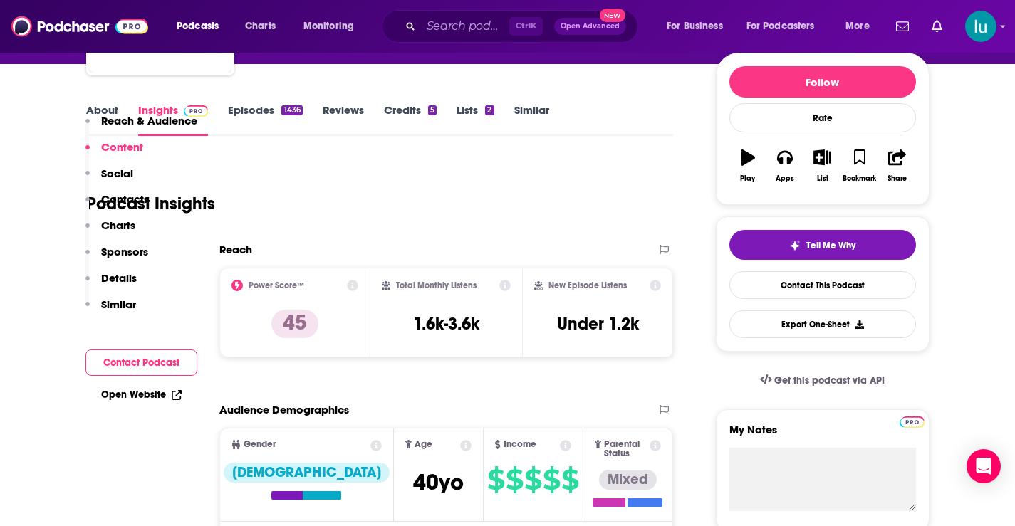
scroll to position [0, 0]
